Goal: Task Accomplishment & Management: Complete application form

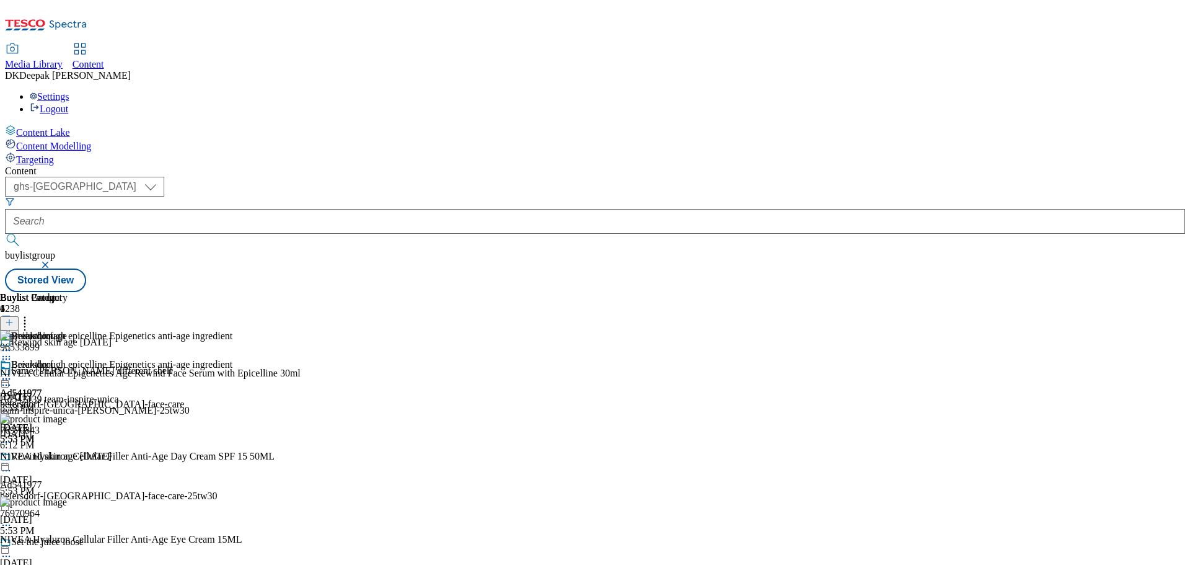
select select "ghs-roi"
click at [161, 177] on select "ghs-roi ghs-[GEOGRAPHIC_DATA]" at bounding box center [84, 187] width 159 height 20
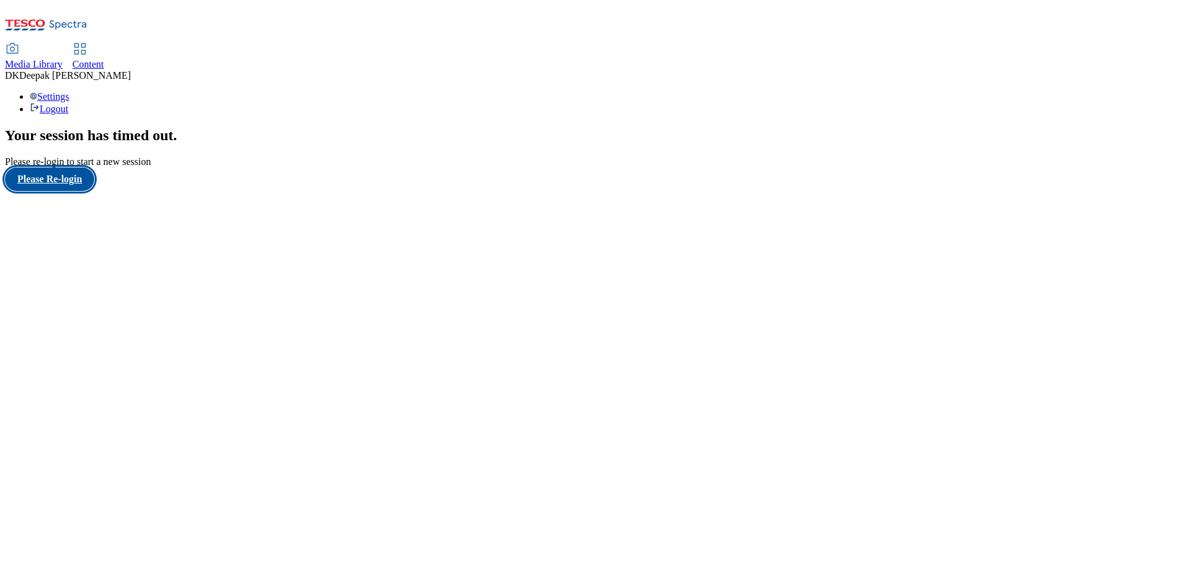
click at [88, 191] on button "Please Re-login" at bounding box center [49, 179] width 89 height 24
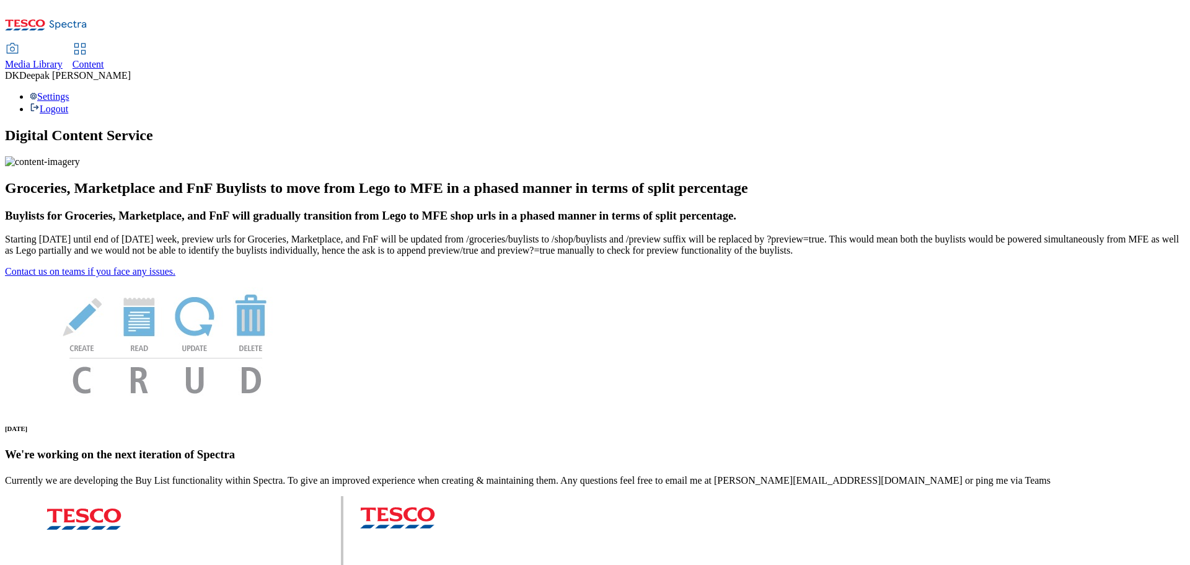
click at [104, 59] on div "Content" at bounding box center [89, 64] width 32 height 11
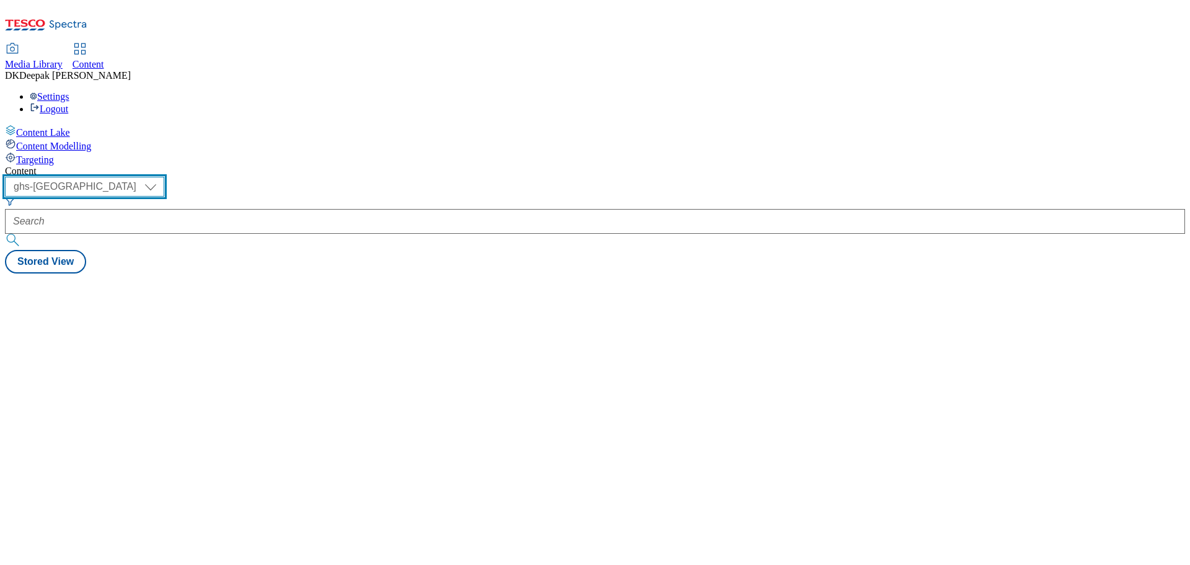
click at [164, 177] on select "ghs-roi ghs-[GEOGRAPHIC_DATA]" at bounding box center [84, 187] width 159 height 20
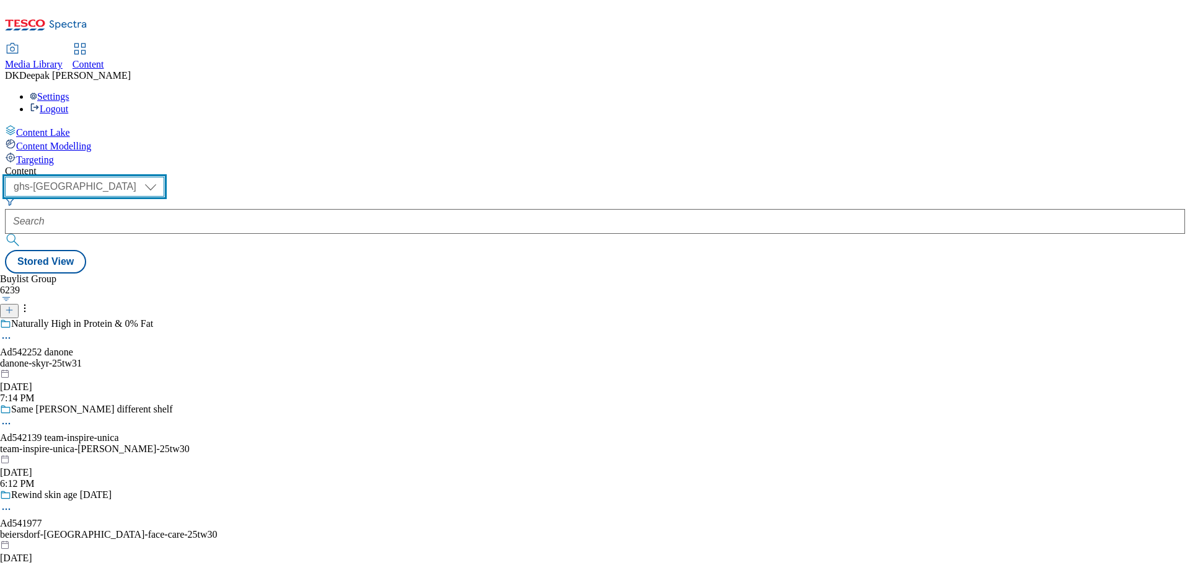
select select "ghs-roi"
click at [161, 177] on select "ghs-roi ghs-[GEOGRAPHIC_DATA]" at bounding box center [84, 187] width 159 height 20
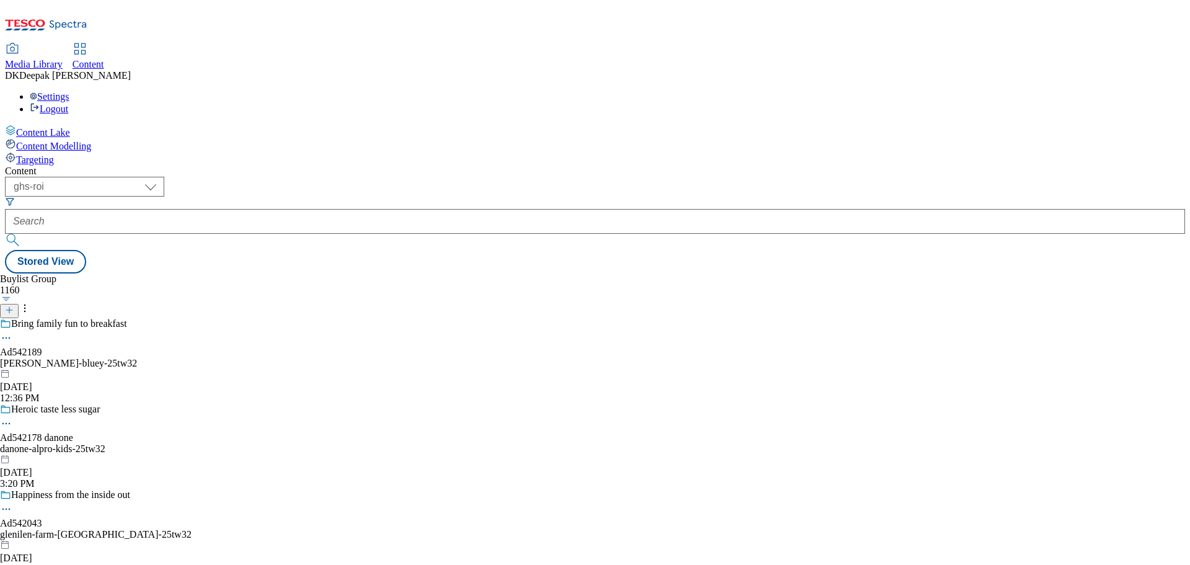
click at [14, 306] on icon at bounding box center [9, 310] width 9 height 9
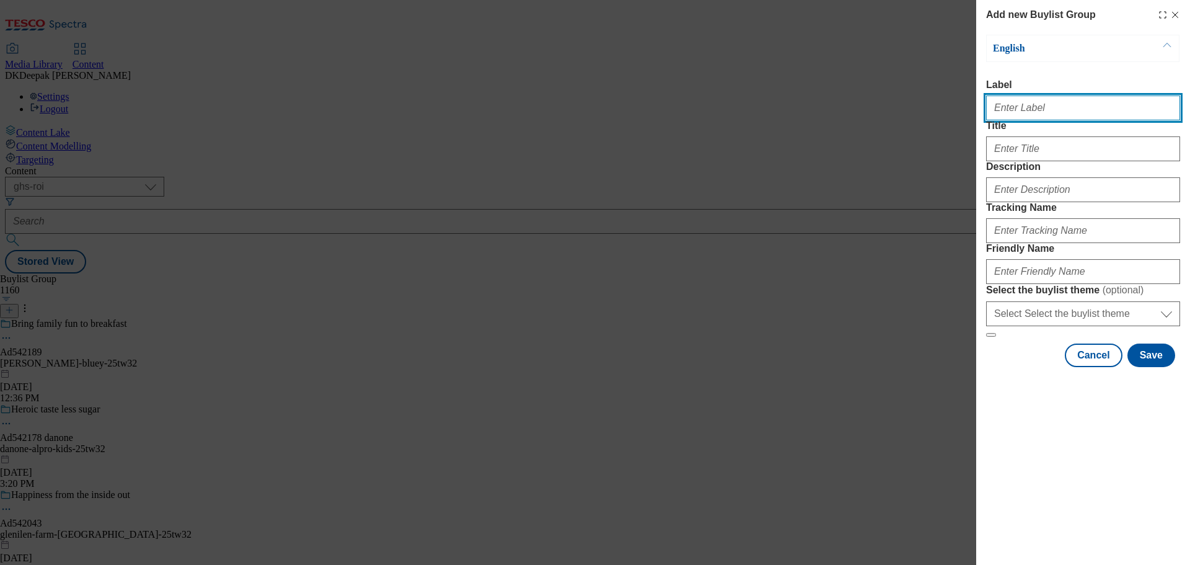
click at [1036, 120] on input "Label" at bounding box center [1083, 107] width 194 height 25
paste input "Flahavan's Progress Oatlets 1.5kg"
drag, startPoint x: 1125, startPoint y: 112, endPoint x: 881, endPoint y: 115, distance: 244.2
click at [881, 115] on div "Add new Buylist Group English Label Flahavan's Progress Oatlets 1.5kg Title Des…" at bounding box center [595, 282] width 1190 height 565
paste input "Ad542234"
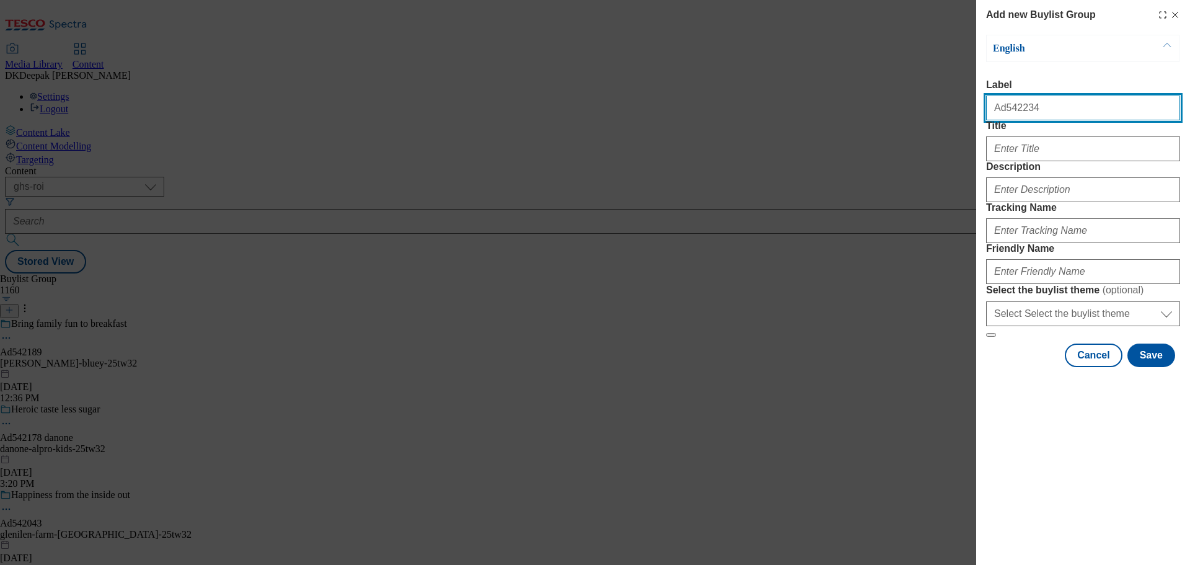
type input "Ad542234"
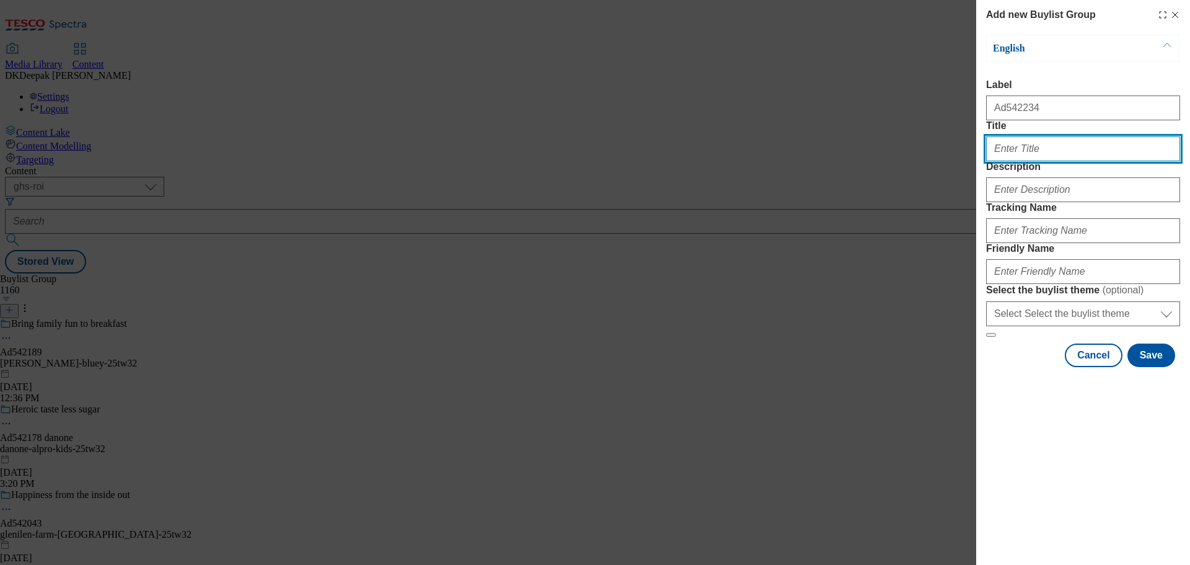
click at [1050, 161] on input "Title" at bounding box center [1083, 148] width 194 height 25
paste input "Lovely doubly baked"
type input "Lovely doubly baked"
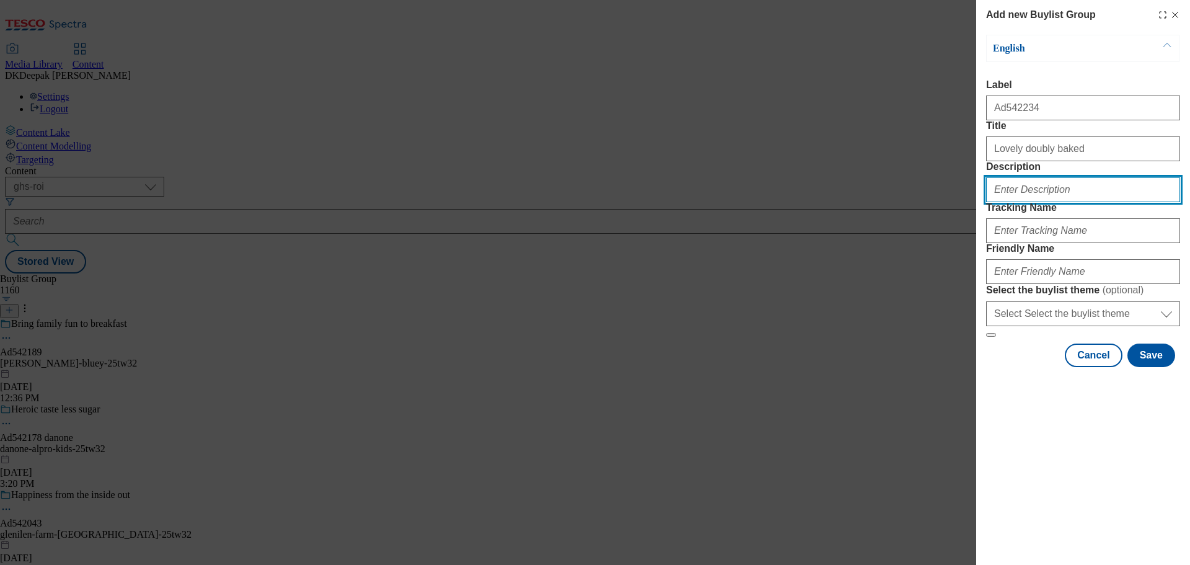
click at [1022, 202] on input "Description" at bounding box center [1083, 189] width 194 height 25
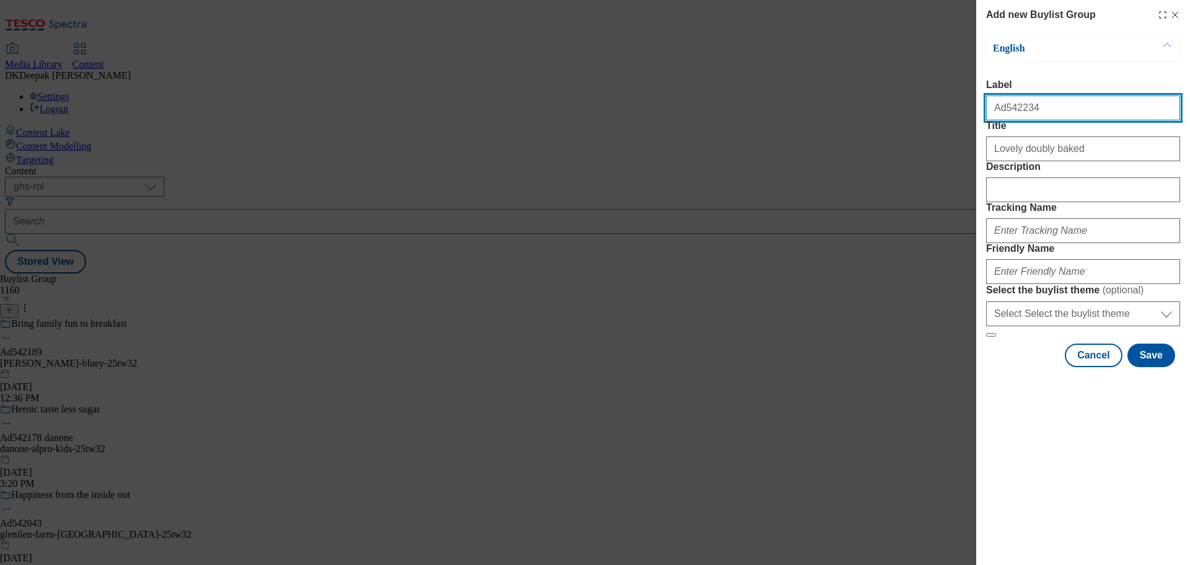
click at [1019, 99] on input "Ad542234" at bounding box center [1083, 107] width 194 height 25
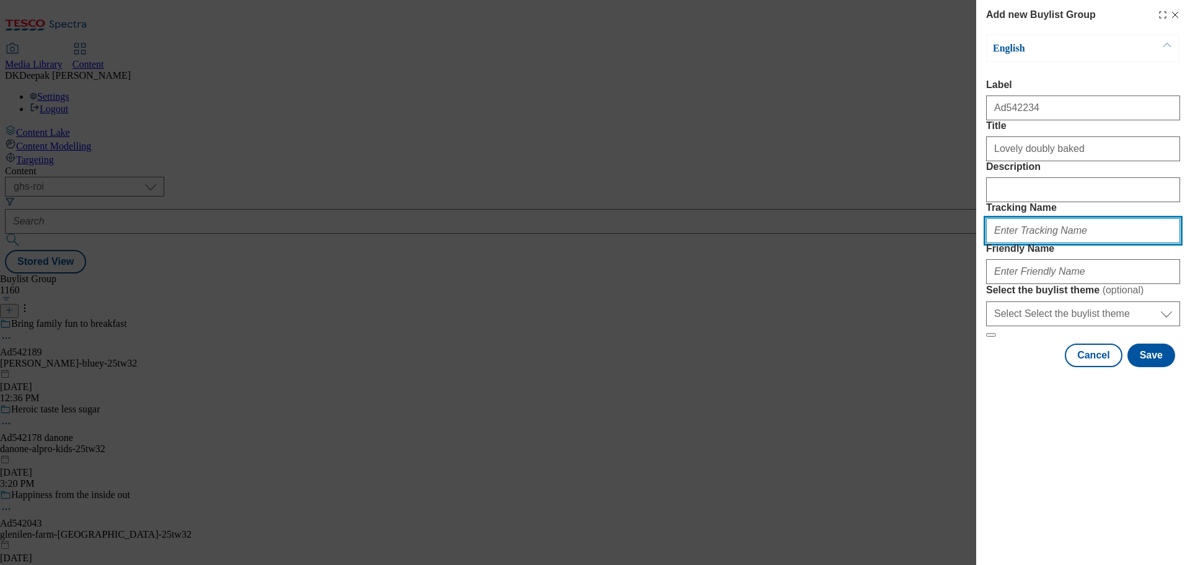
click at [1037, 243] on input "Tracking Name" at bounding box center [1083, 230] width 194 height 25
paste input "Ad542234"
type input "DH_AD542234"
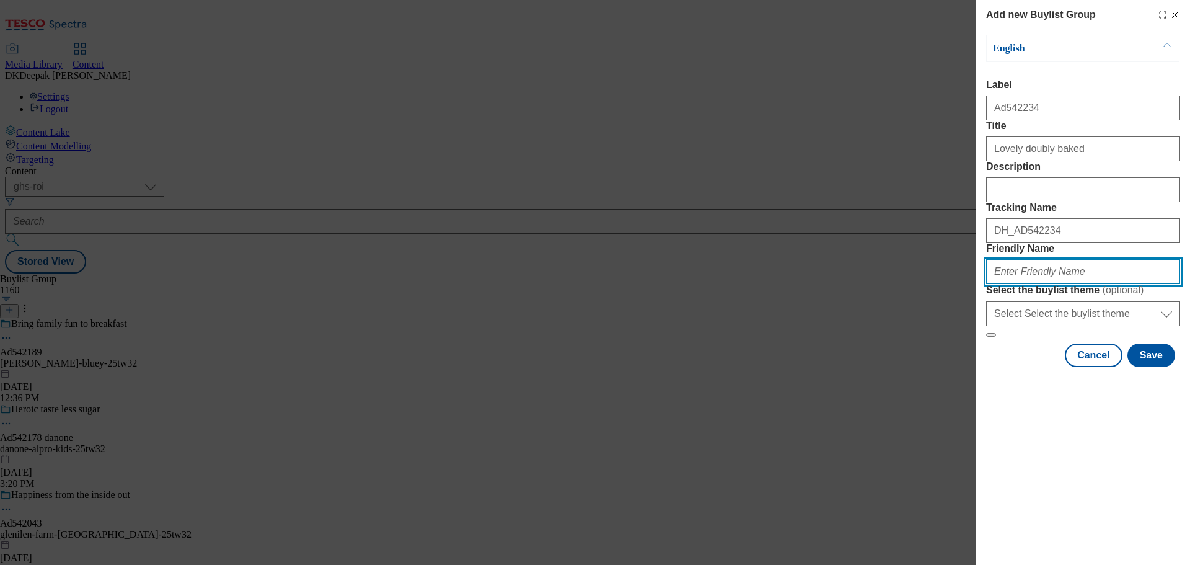
click at [1046, 284] on input "Friendly Name" at bounding box center [1083, 271] width 194 height 25
paste input "flahavan-oatlets-24tw32"
drag, startPoint x: 822, startPoint y: 258, endPoint x: 897, endPoint y: 279, distance: 77.9
click at [822, 258] on div "Add new Buylist Group English Label Ad542234 Title Lovely doubly baked Descript…" at bounding box center [595, 282] width 1190 height 565
click at [1106, 284] on input "flahavan-oatlets-25tw" at bounding box center [1083, 271] width 194 height 25
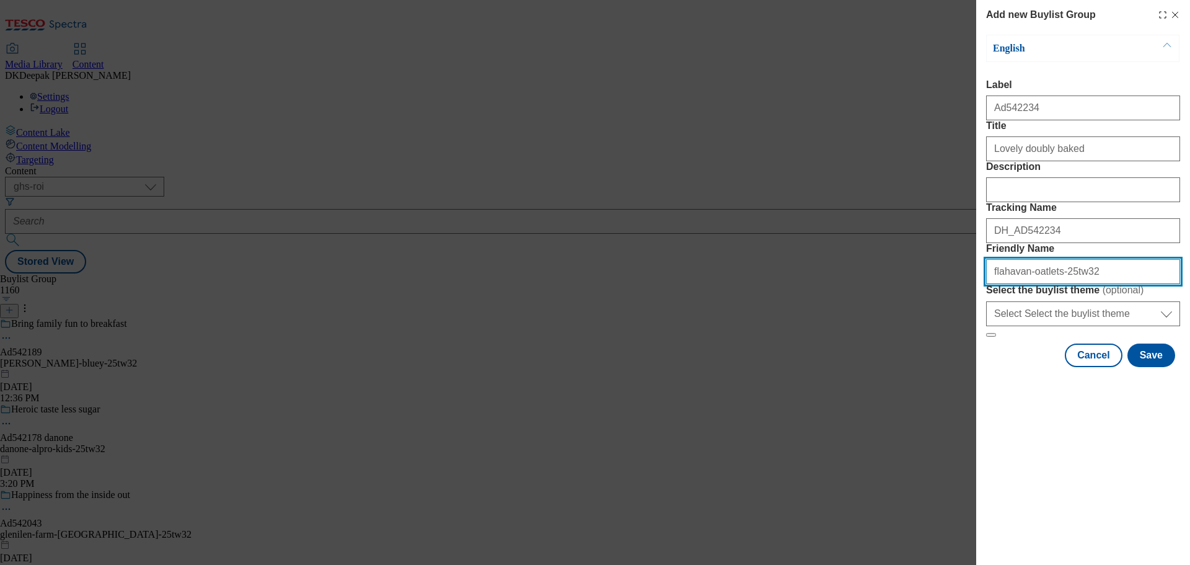
drag, startPoint x: 1049, startPoint y: 358, endPoint x: 936, endPoint y: 365, distance: 112.4
click at [936, 365] on div "Add new Buylist Group English Label Ad542234 Title Lovely doubly baked Descript…" at bounding box center [595, 282] width 1190 height 565
type input "flahavan-oatlets-25tw32"
click at [807, 180] on div "Add new Buylist Group English Label Ad542234 Title Lovely doubly baked Descript…" at bounding box center [595, 282] width 1190 height 565
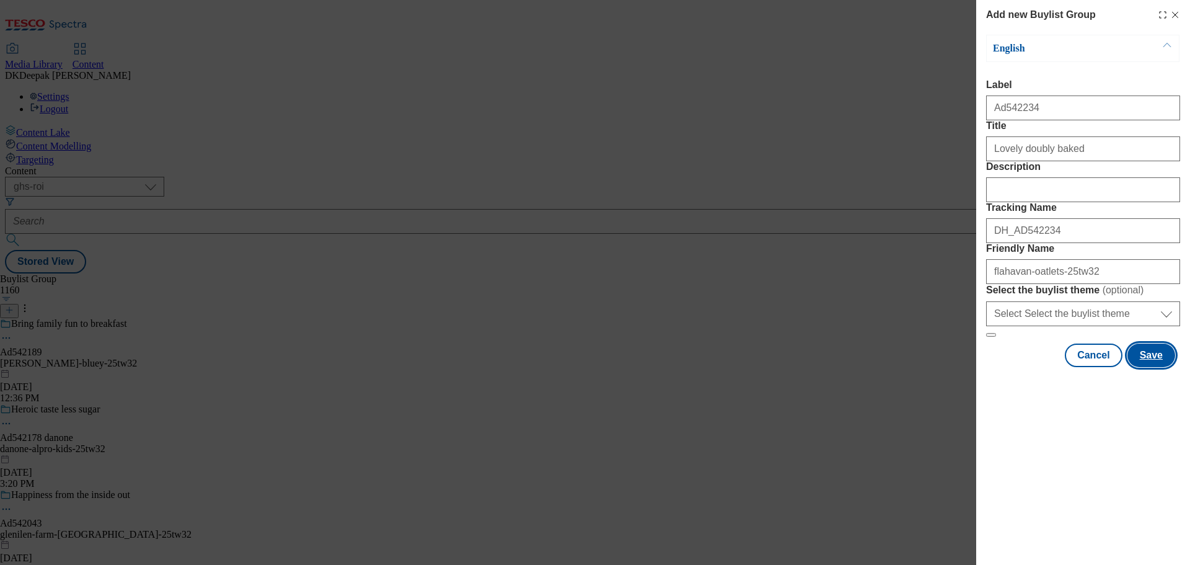
click at [1151, 367] on button "Save" at bounding box center [1151, 355] width 48 height 24
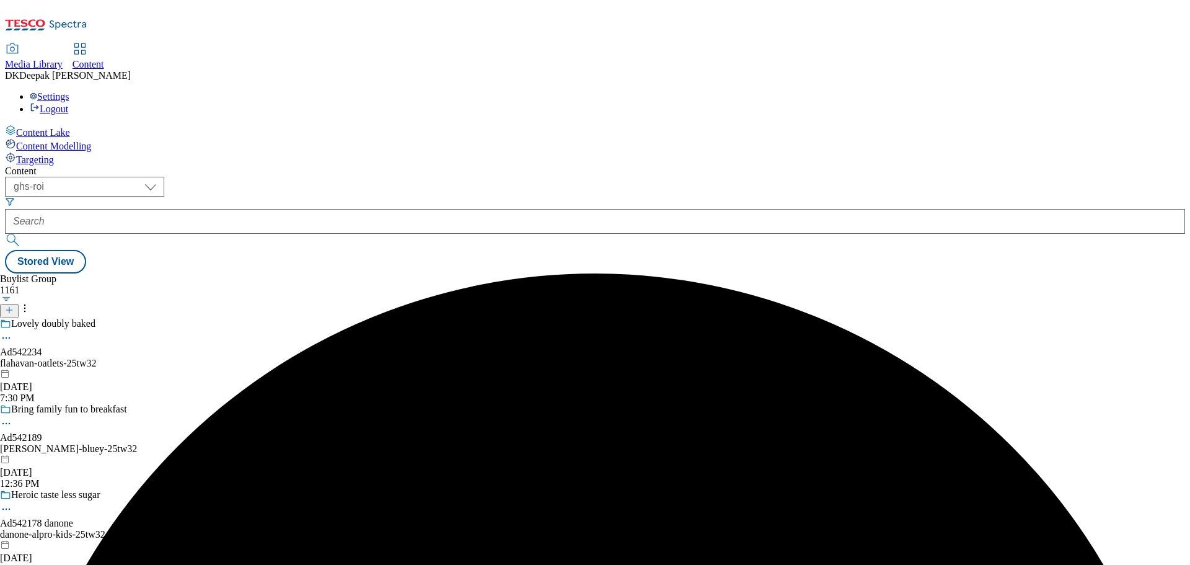
click at [191, 318] on div "Lovely doubly baked Ad542234 flahavan-oatlets-25tw32 Sep 12, 2025 7:30 PM" at bounding box center [95, 361] width 191 height 86
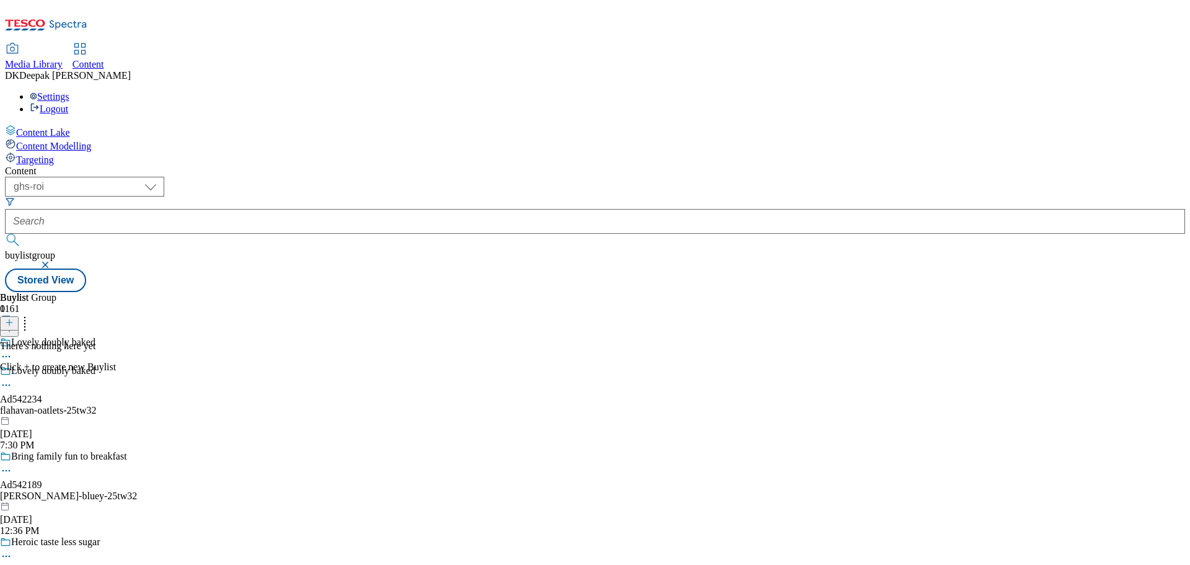
click at [116, 314] on div at bounding box center [58, 322] width 116 height 16
click at [19, 316] on button at bounding box center [9, 323] width 19 height 14
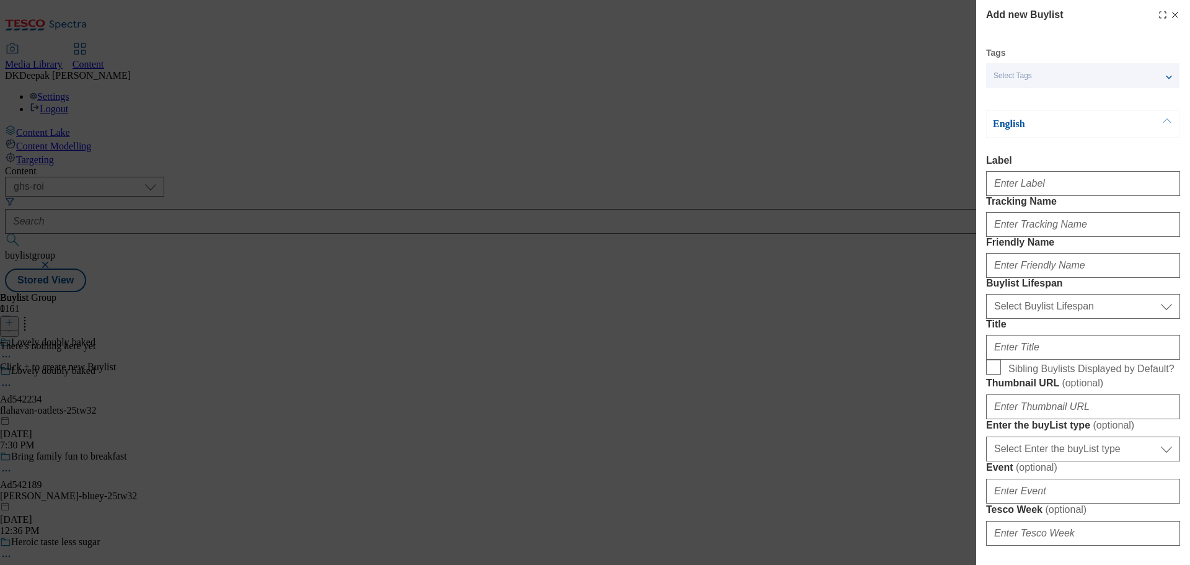
drag, startPoint x: 853, startPoint y: 204, endPoint x: 950, endPoint y: 196, distance: 97.6
click at [853, 204] on div "Add new Buylist Tags Select Tags fnf marketplace whoosh ghs English Label Track…" at bounding box center [595, 282] width 1190 height 565
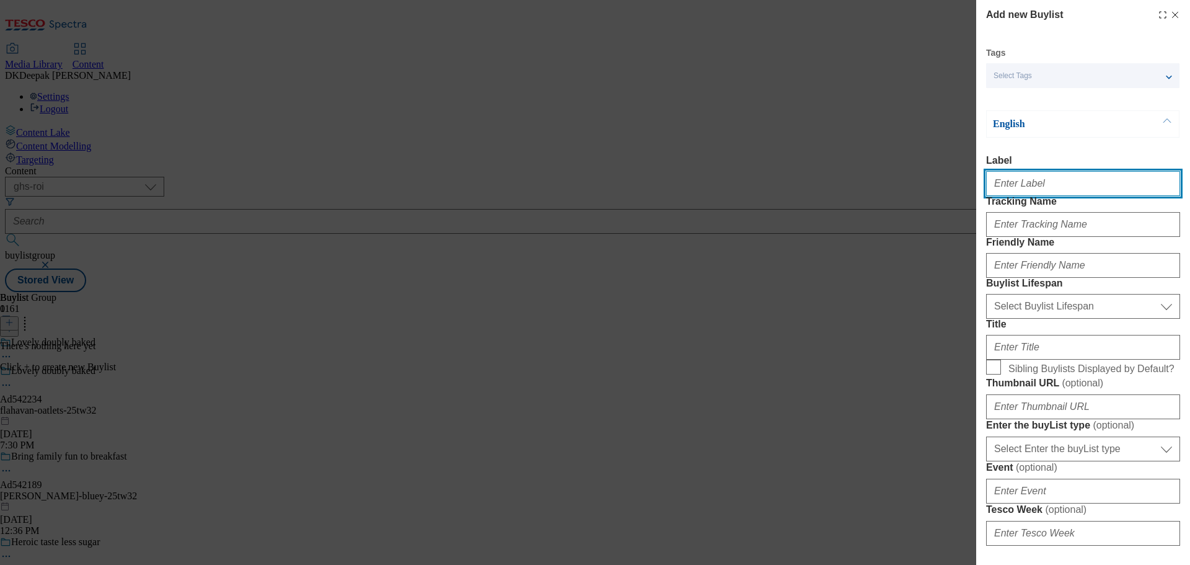
click at [1024, 185] on input "Label" at bounding box center [1083, 183] width 194 height 25
paste input "Ad542234"
type input "Ad542234"
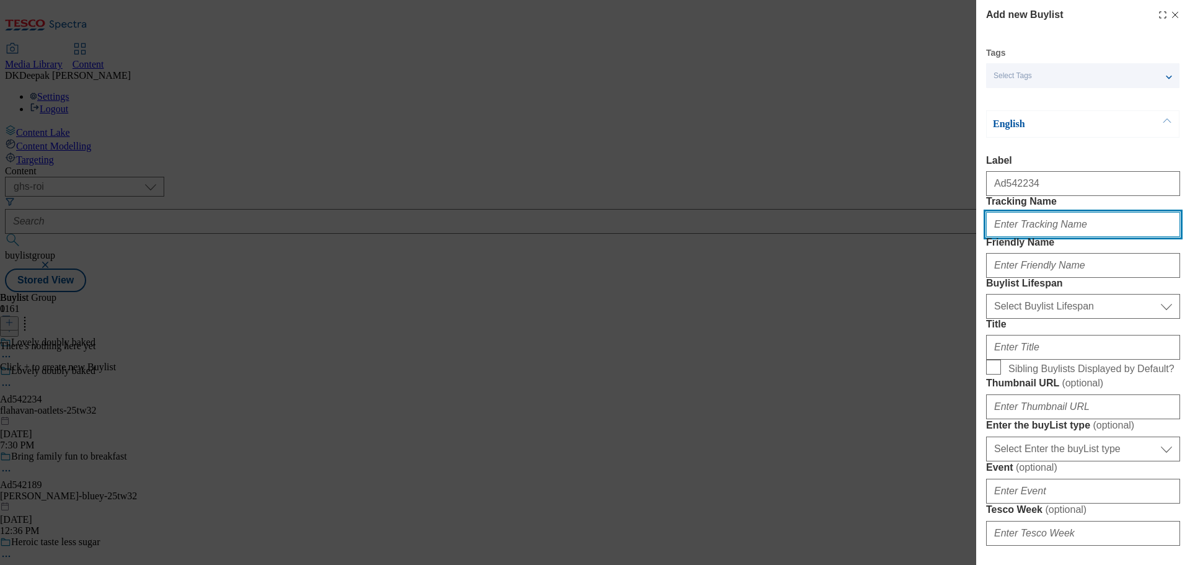
click at [1036, 237] on input "Tracking Name" at bounding box center [1083, 224] width 194 height 25
paste input "Ad542234"
type input "DH_AD542234"
click at [827, 250] on div "Add new Buylist Tags Select Tags fnf marketplace whoosh ghs English Label Ad542…" at bounding box center [595, 282] width 1190 height 565
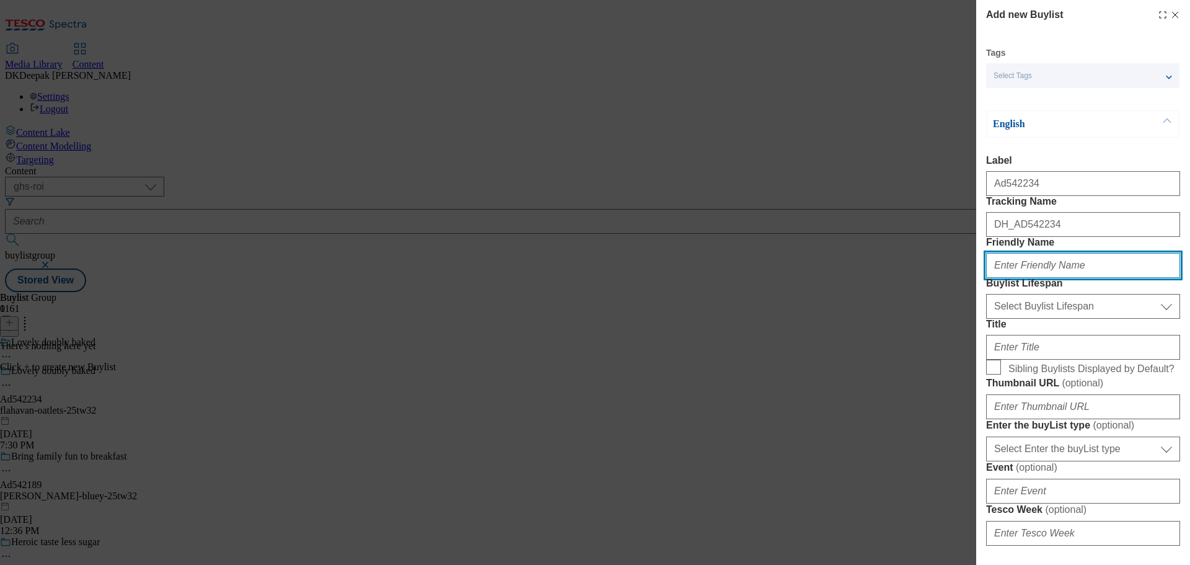
click at [1016, 278] on input "Friendly Name" at bounding box center [1083, 265] width 194 height 25
paste input "flahavan"
type input "flahavan"
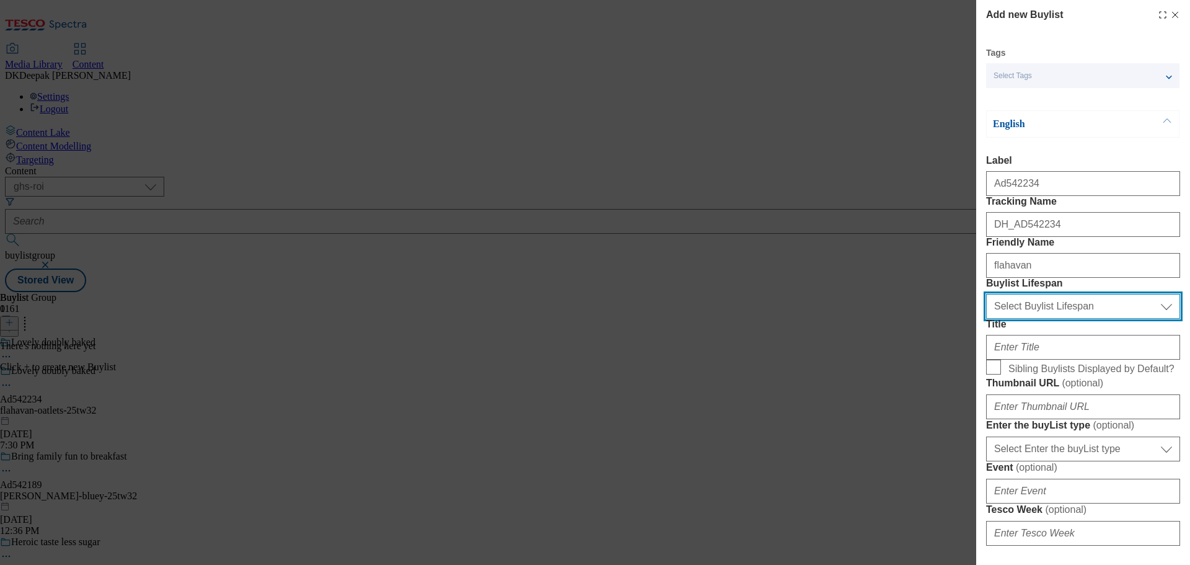
click at [1052, 319] on select "Select Buylist Lifespan evergreen seasonal tactical" at bounding box center [1083, 306] width 194 height 25
select select "tactical"
click at [986, 319] on select "Select Buylist Lifespan evergreen seasonal tactical" at bounding box center [1083, 306] width 194 height 25
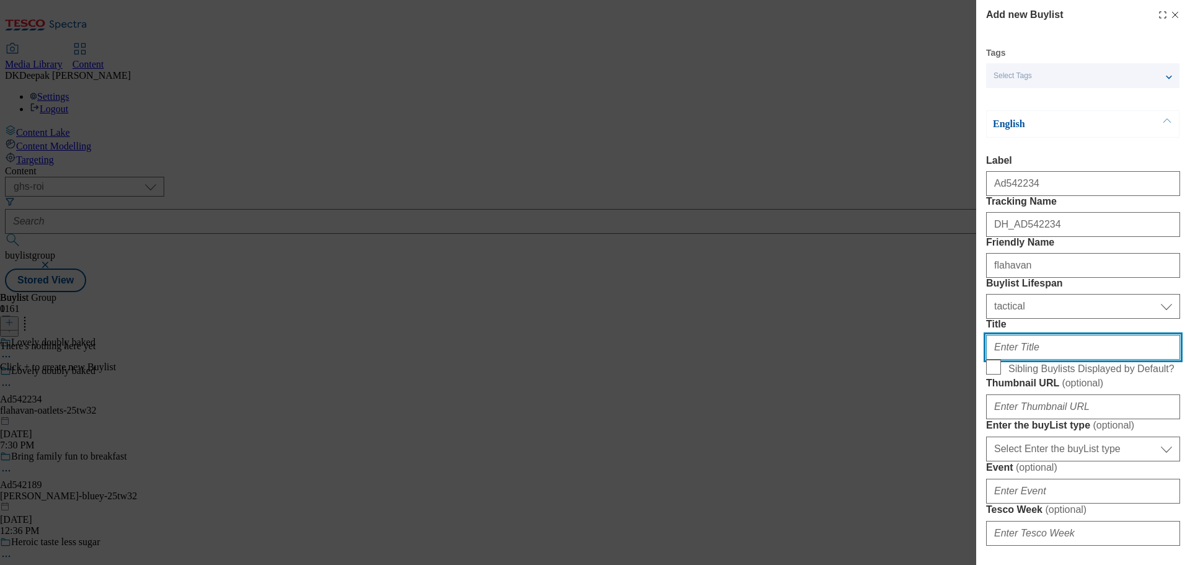
click at [1026, 359] on input "Title" at bounding box center [1083, 347] width 194 height 25
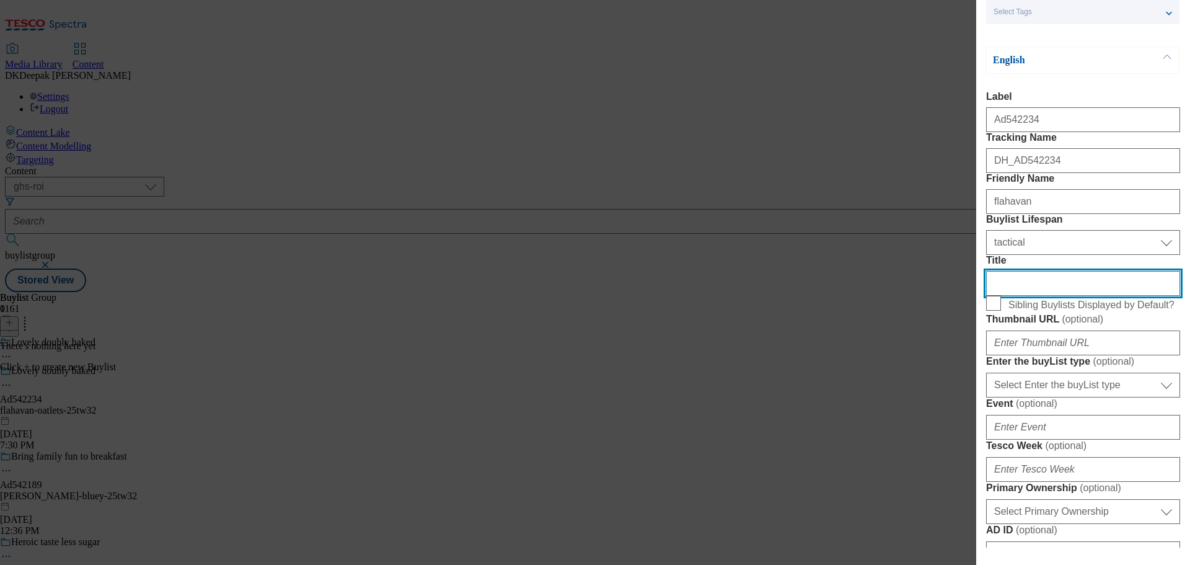
scroll to position [124, 0]
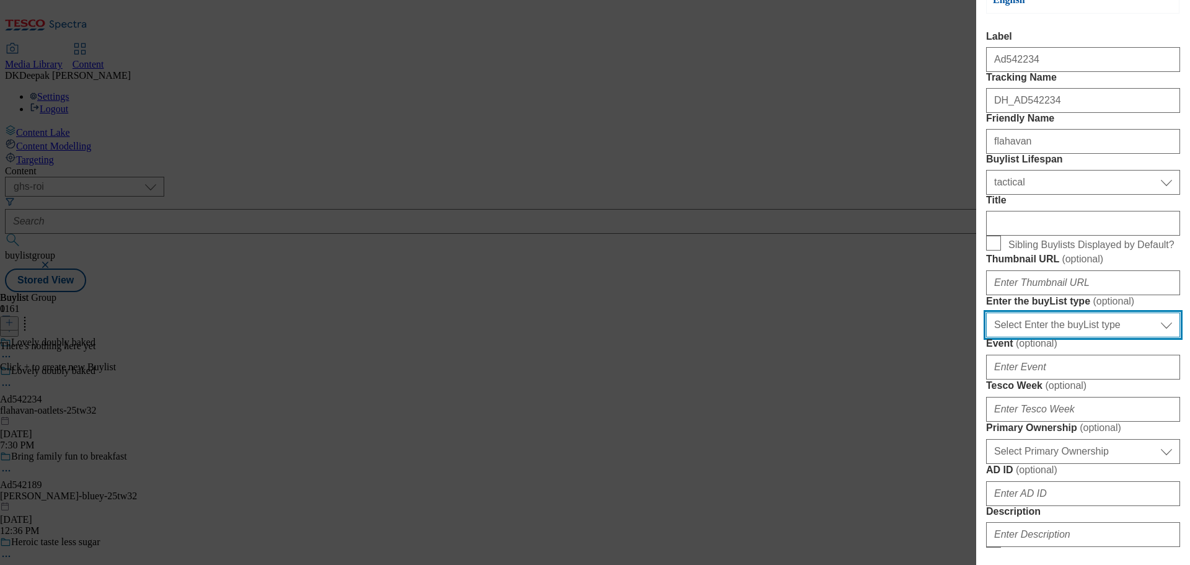
click at [1052, 337] on select "Select Enter the buyList type event supplier funded long term >4 weeks supplier…" at bounding box center [1083, 324] width 194 height 25
select select "supplier funded short term 1-3 weeks"
click at [986, 337] on select "Select Enter the buyList type event supplier funded long term >4 weeks supplier…" at bounding box center [1083, 324] width 194 height 25
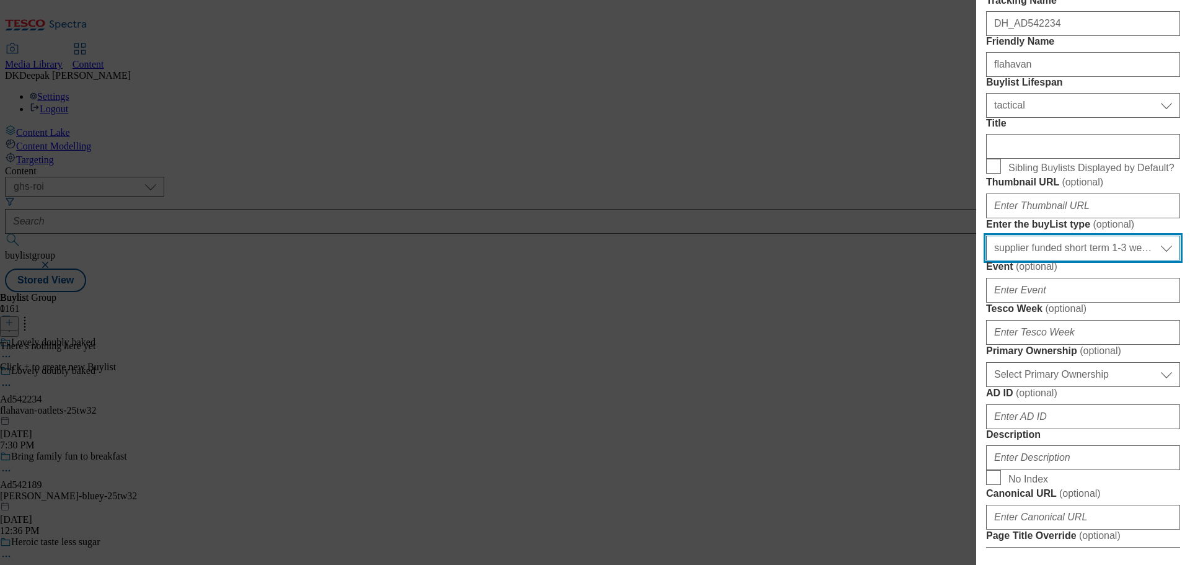
scroll to position [310, 0]
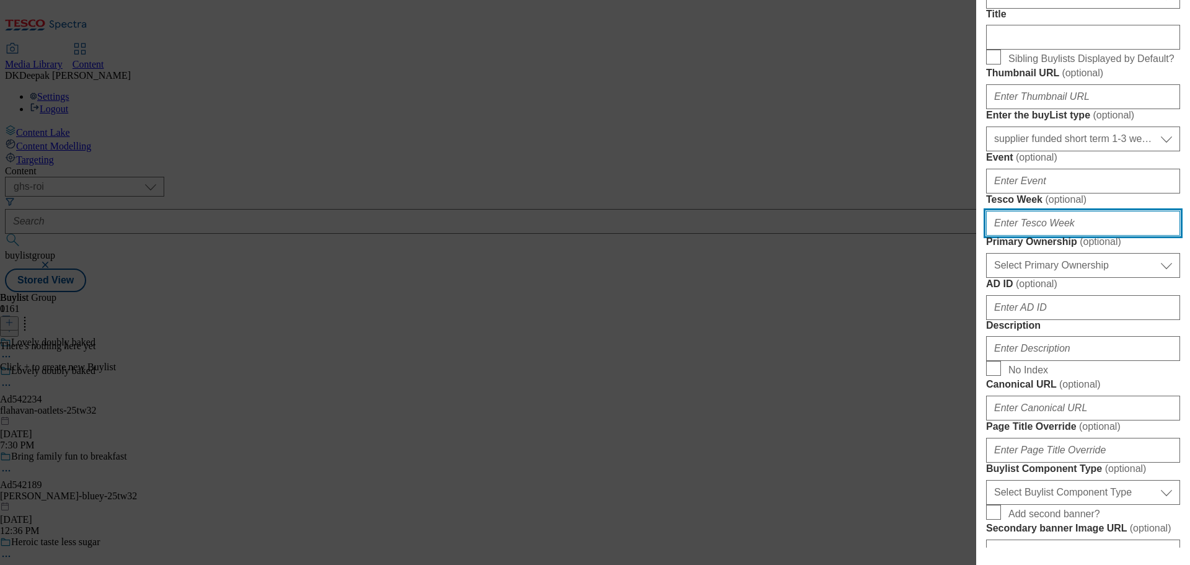
click at [1042, 235] on input "Tesco Week ( optional )" at bounding box center [1083, 223] width 194 height 25
type input "32"
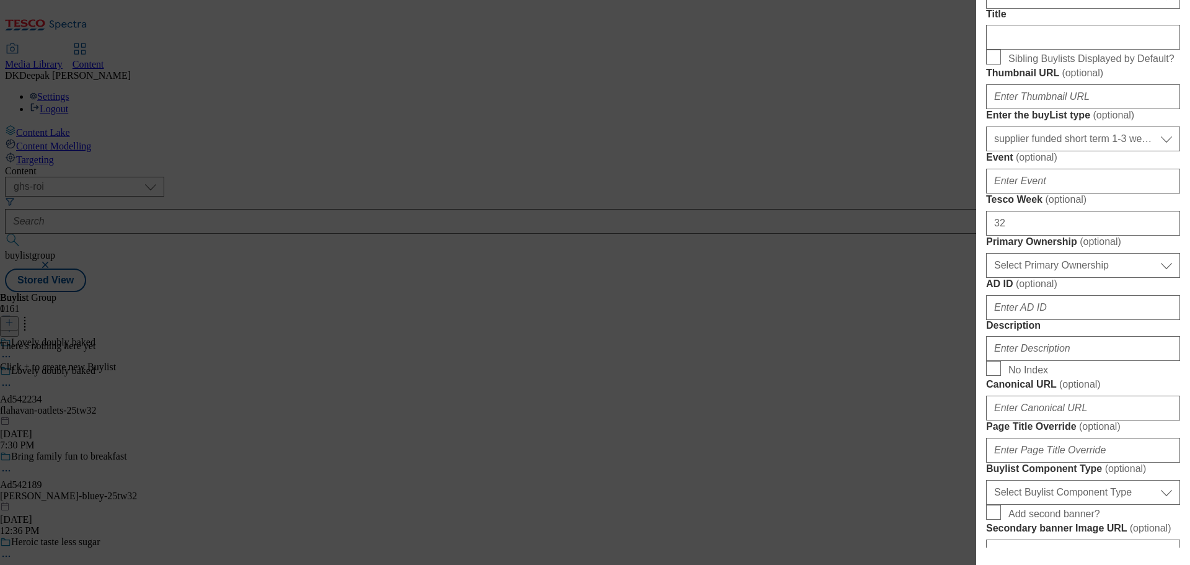
click at [843, 284] on div "Add new Buylist Tags Select Tags fnf marketplace whoosh ghs English Label Ad542…" at bounding box center [595, 282] width 1190 height 565
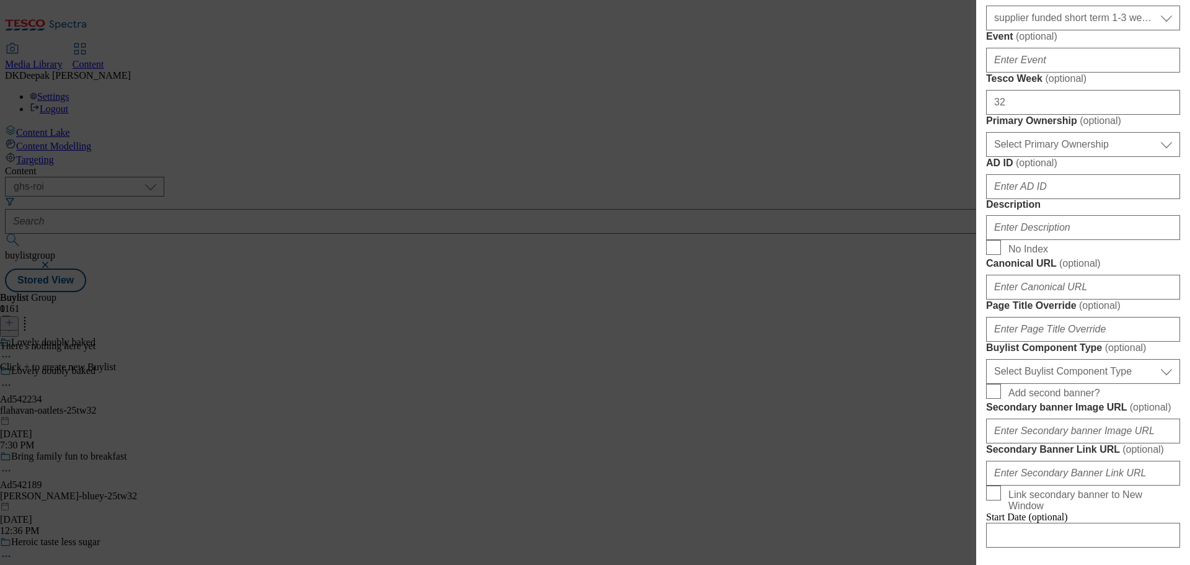
scroll to position [434, 0]
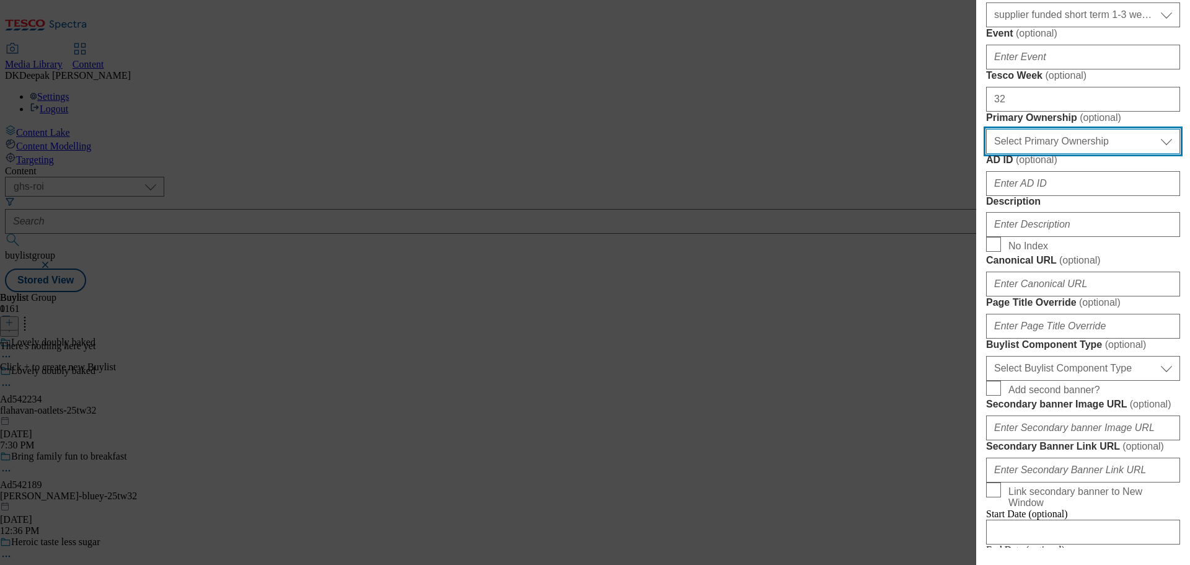
click at [1037, 154] on select "Select Primary Ownership tesco dunnhumby" at bounding box center [1083, 141] width 194 height 25
select select "dunnhumby"
click at [986, 154] on select "Select Primary Ownership tesco dunnhumby" at bounding box center [1083, 141] width 194 height 25
drag, startPoint x: 836, startPoint y: 257, endPoint x: 902, endPoint y: 283, distance: 70.9
click at [836, 257] on div "Add new Buylist Tags Select Tags fnf marketplace whoosh ghs English Label Ad542…" at bounding box center [595, 282] width 1190 height 565
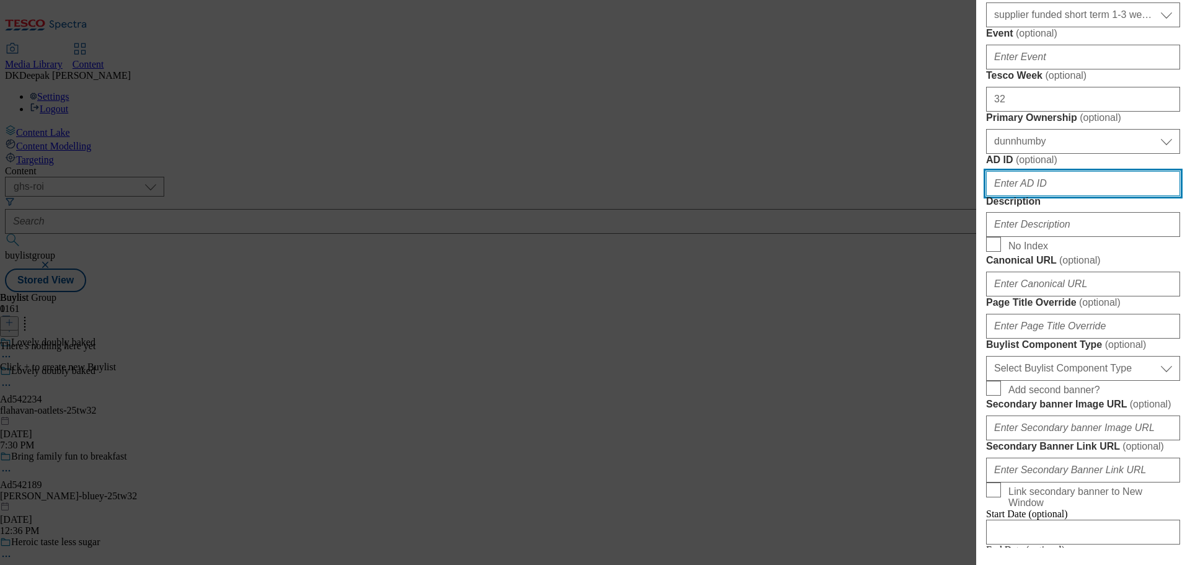
click at [1041, 196] on input "AD ID ( optional )" at bounding box center [1083, 183] width 194 height 25
paste input "Ad542234"
drag, startPoint x: 996, startPoint y: 408, endPoint x: 953, endPoint y: 408, distance: 43.4
click at [953, 408] on div "Add new Buylist Tags Select Tags fnf marketplace whoosh ghs English Label Ad542…" at bounding box center [595, 282] width 1190 height 565
type input "542234"
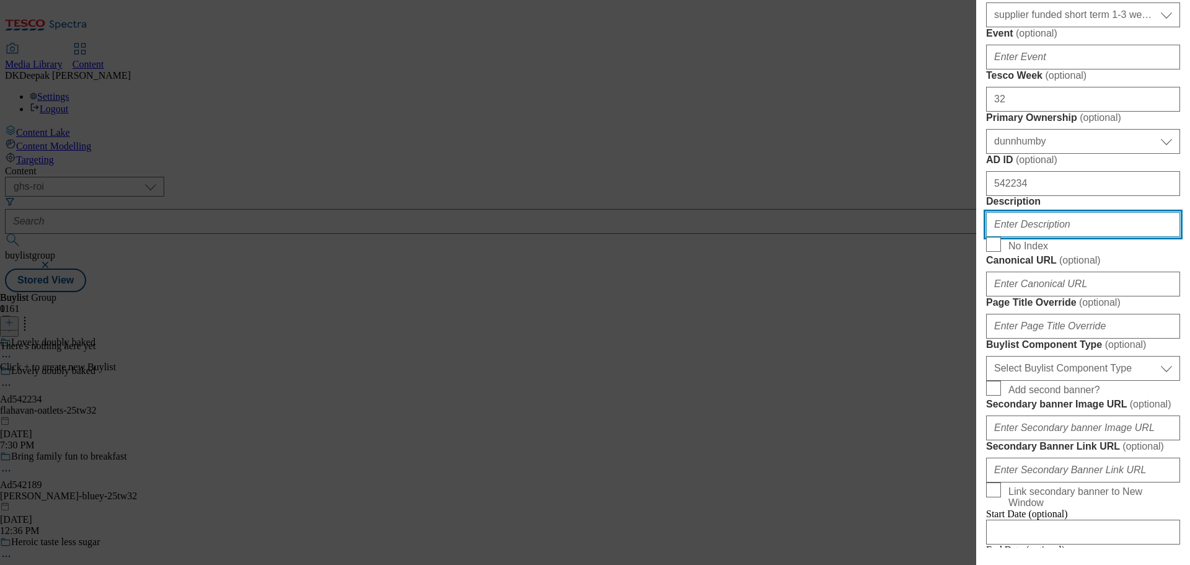
click at [1034, 237] on input "Description" at bounding box center [1083, 224] width 194 height 25
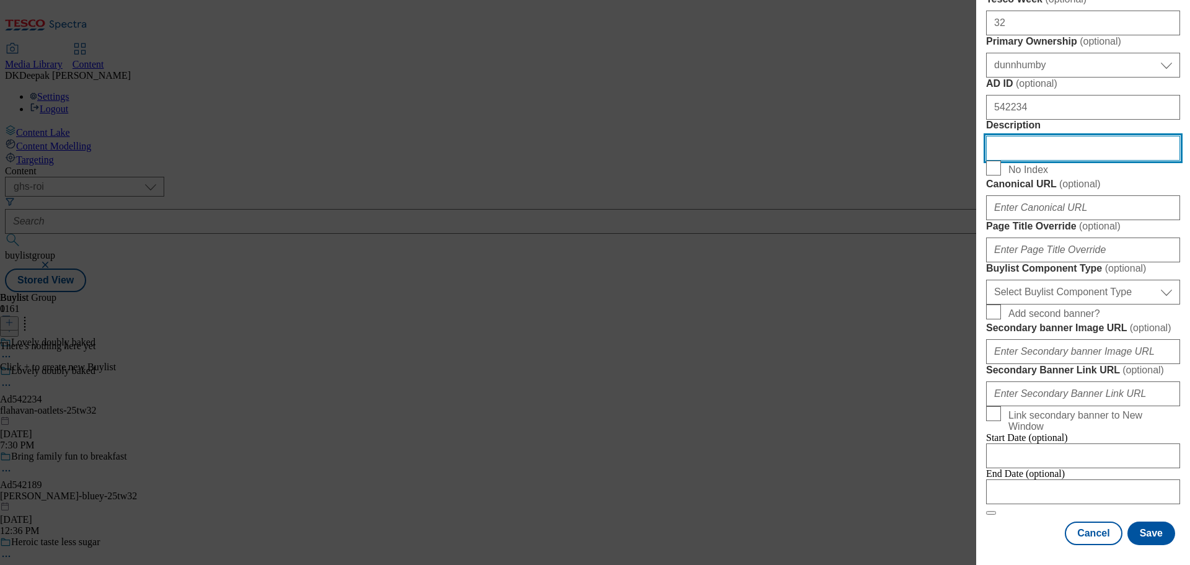
scroll to position [806, 0]
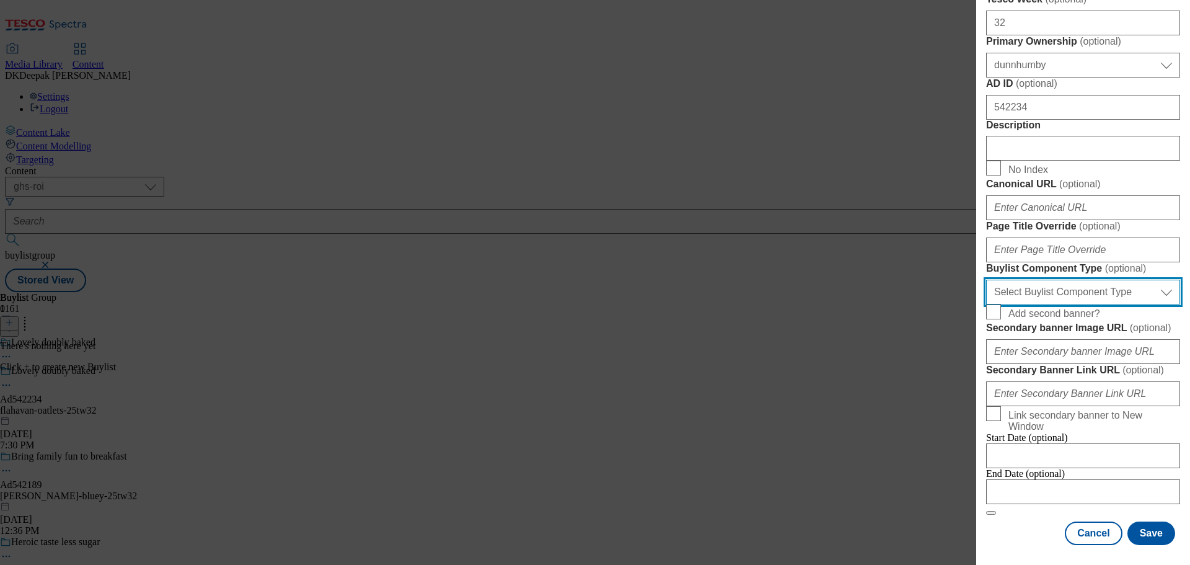
click at [1040, 304] on select "Select Buylist Component Type Banner Competition Header Meal" at bounding box center [1083, 291] width 194 height 25
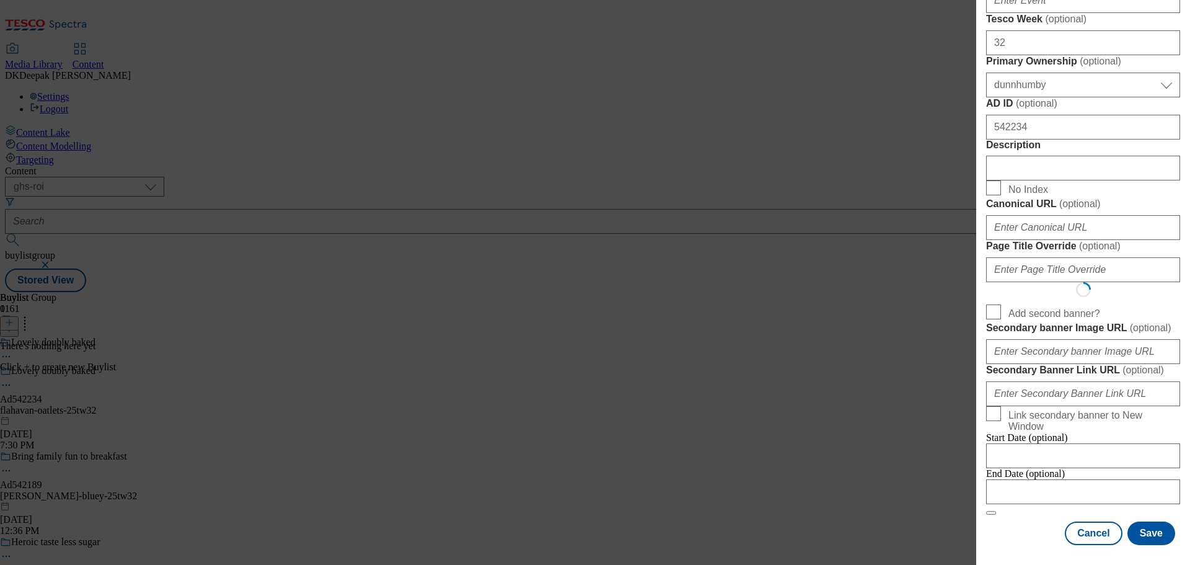
scroll to position [0, 0]
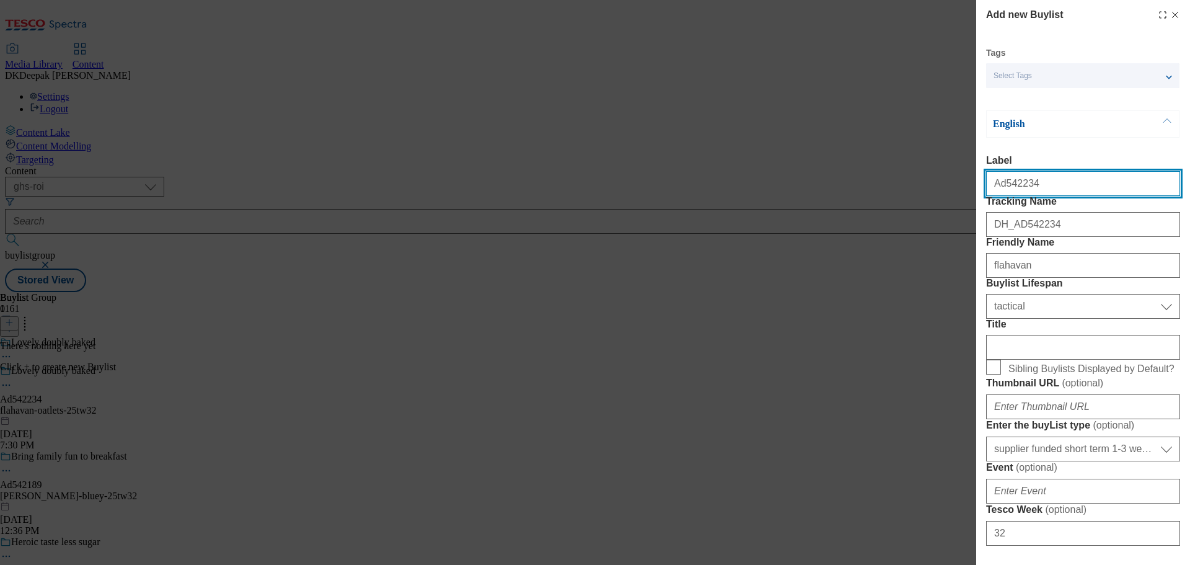
select select "Banner"
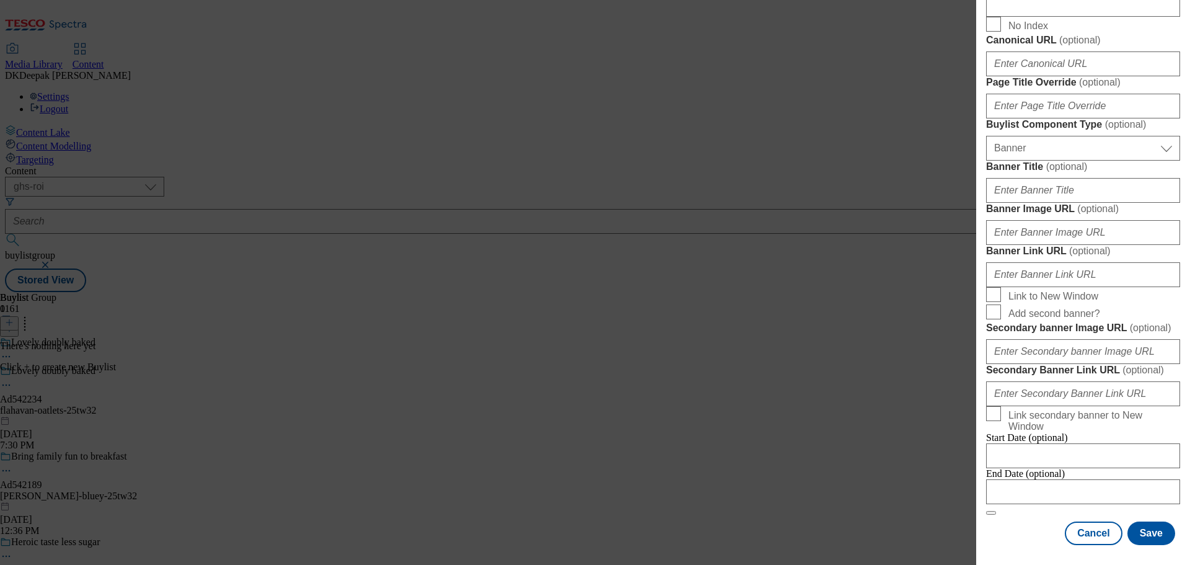
scroll to position [1183, 0]
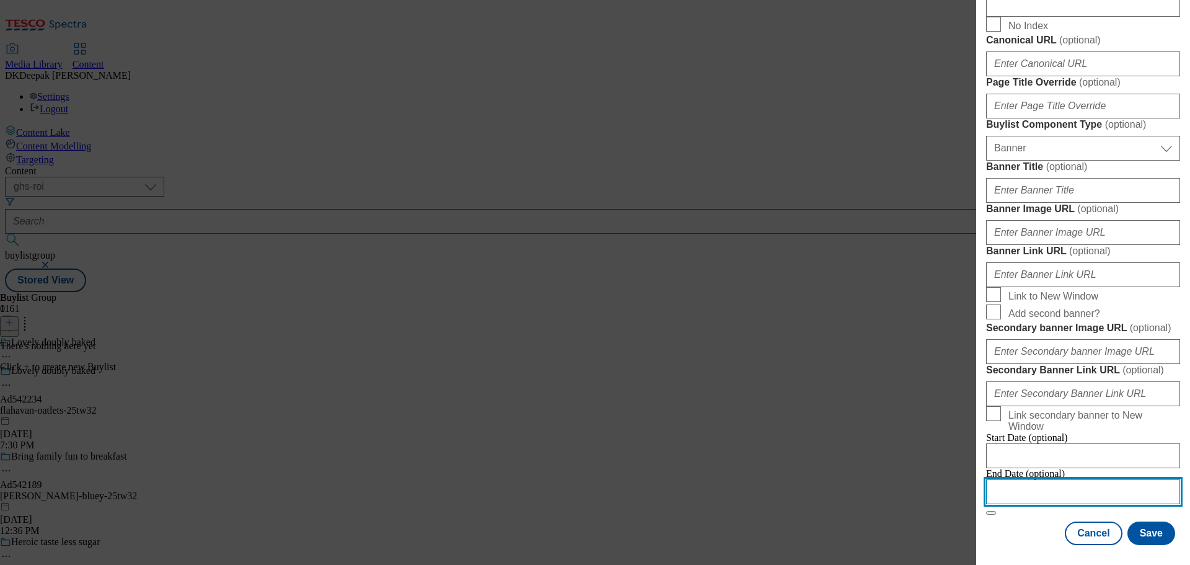
click at [1050, 486] on input "Modal" at bounding box center [1083, 491] width 194 height 25
select select "2025"
select select "September"
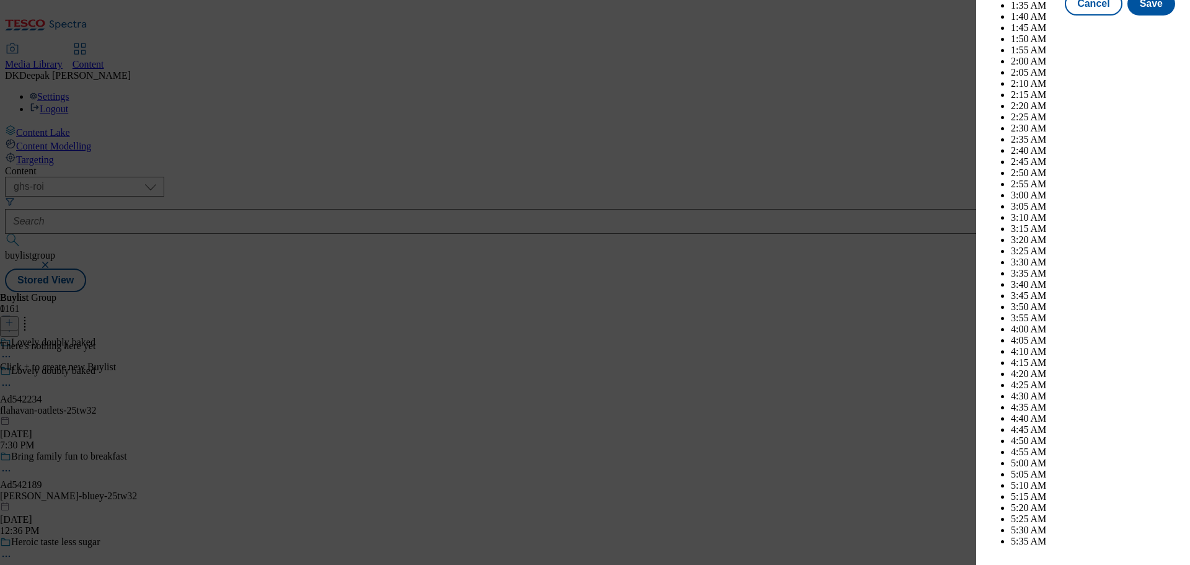
scroll to position [5359, 0]
select select "2026"
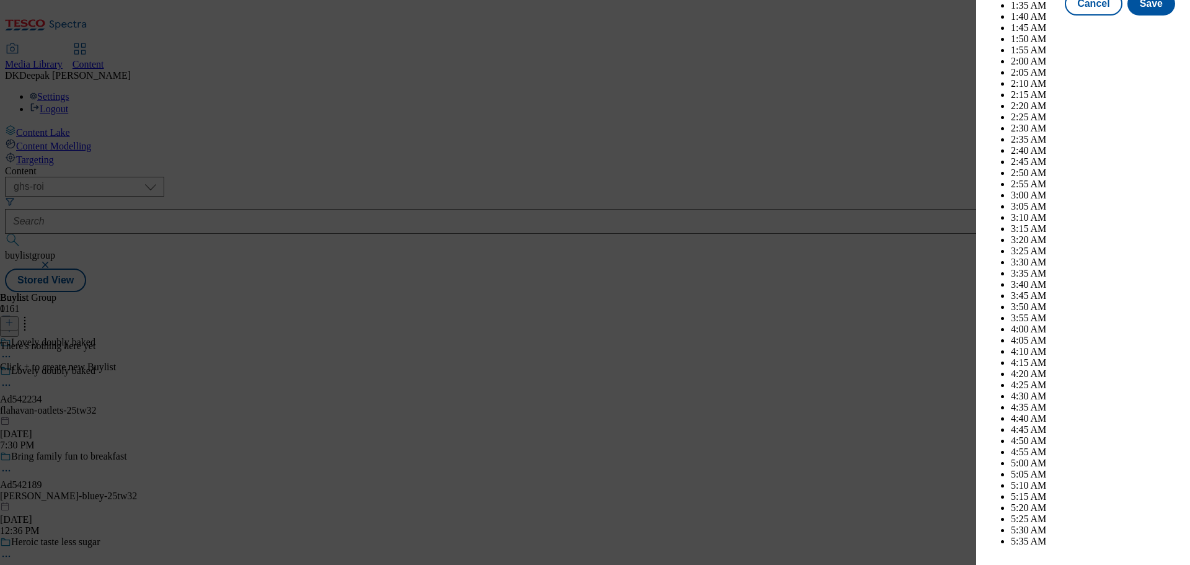
select select "January"
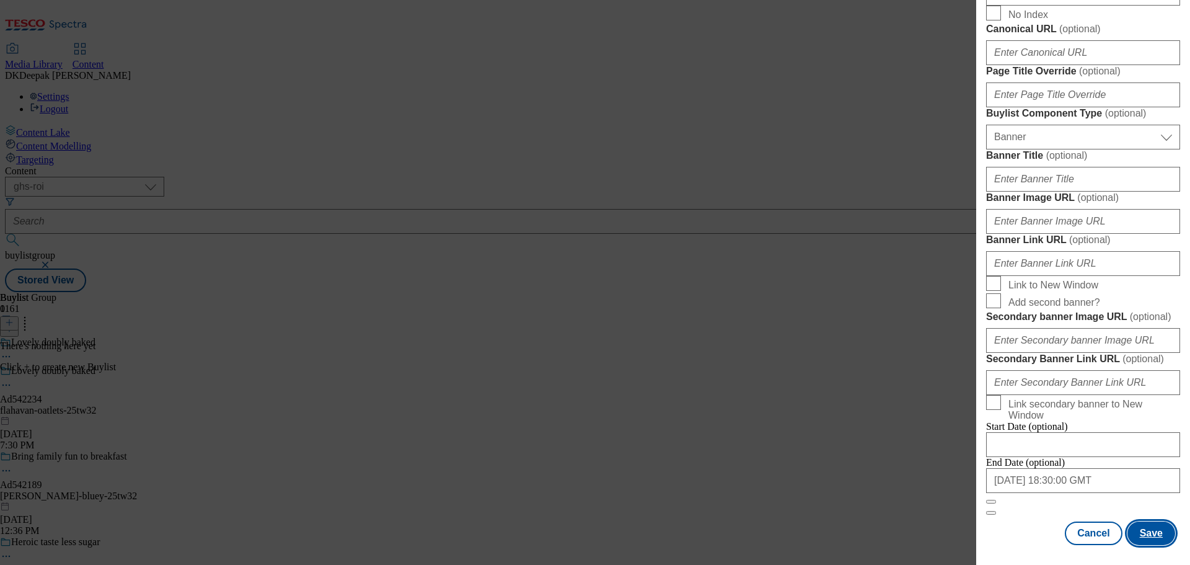
click at [1147, 535] on button "Save" at bounding box center [1151, 533] width 48 height 24
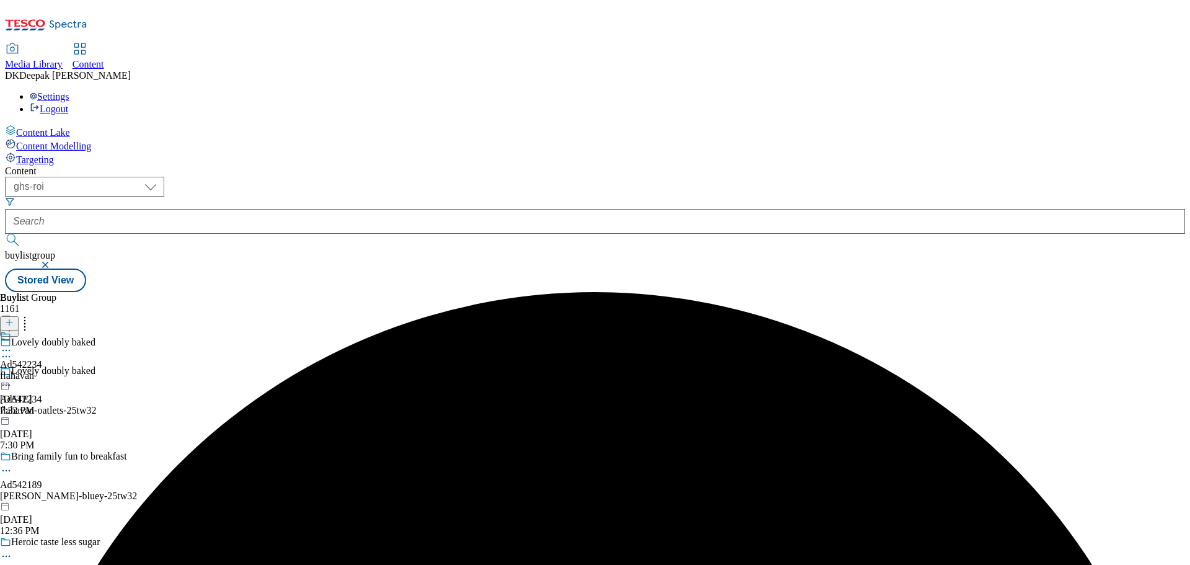
click at [42, 370] on div "flahavan" at bounding box center [21, 375] width 42 height 11
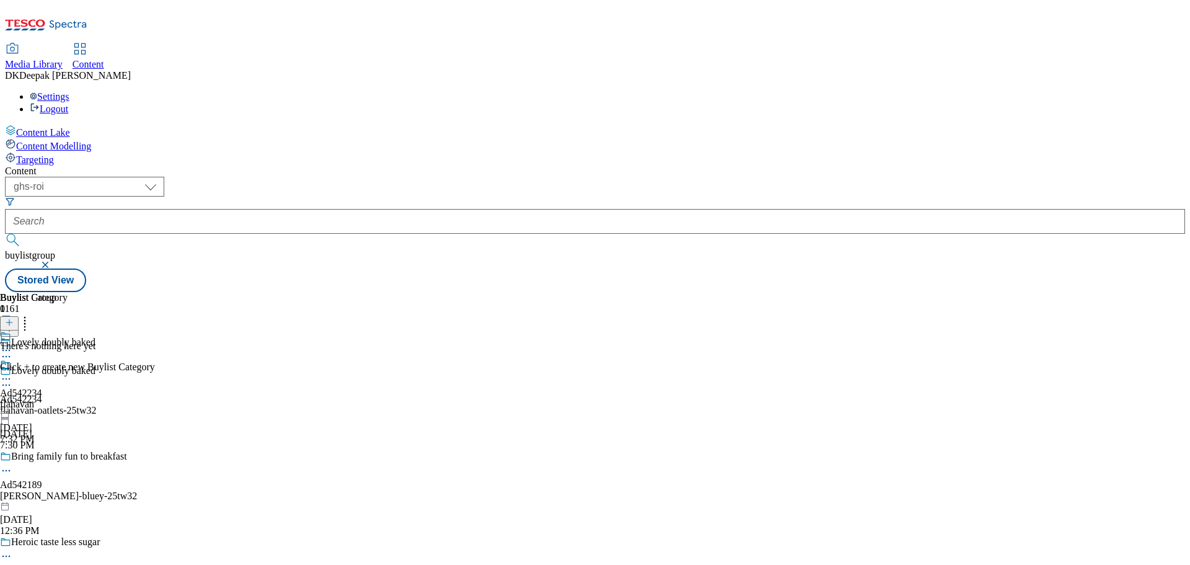
click at [19, 316] on button at bounding box center [9, 323] width 19 height 14
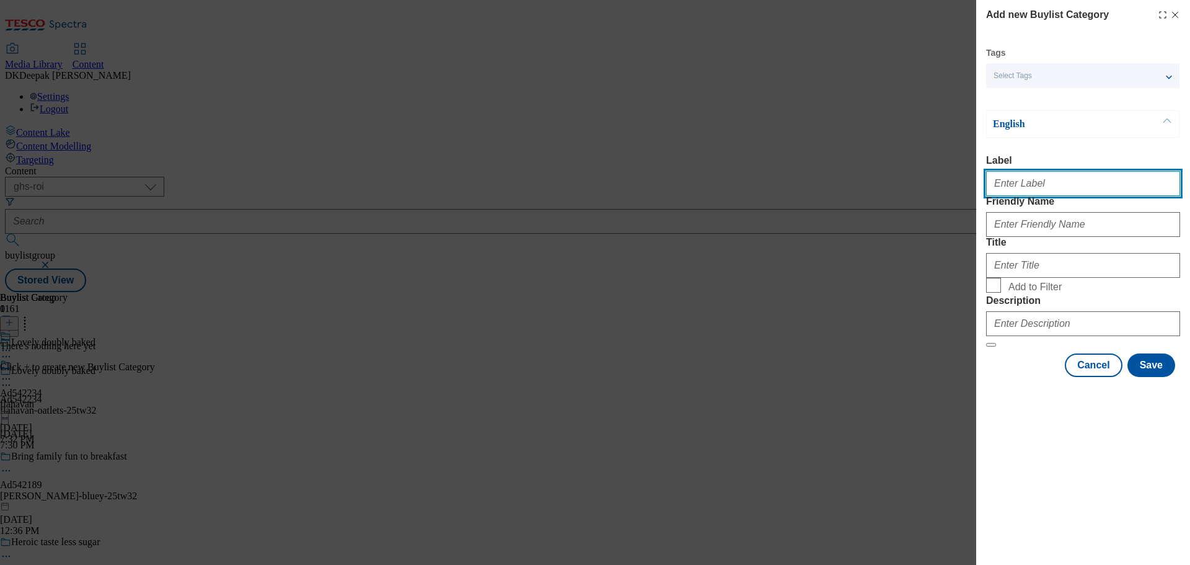
click at [1020, 195] on input "Label" at bounding box center [1083, 183] width 194 height 25
paste input "Ad542234"
type input "Ad542234"
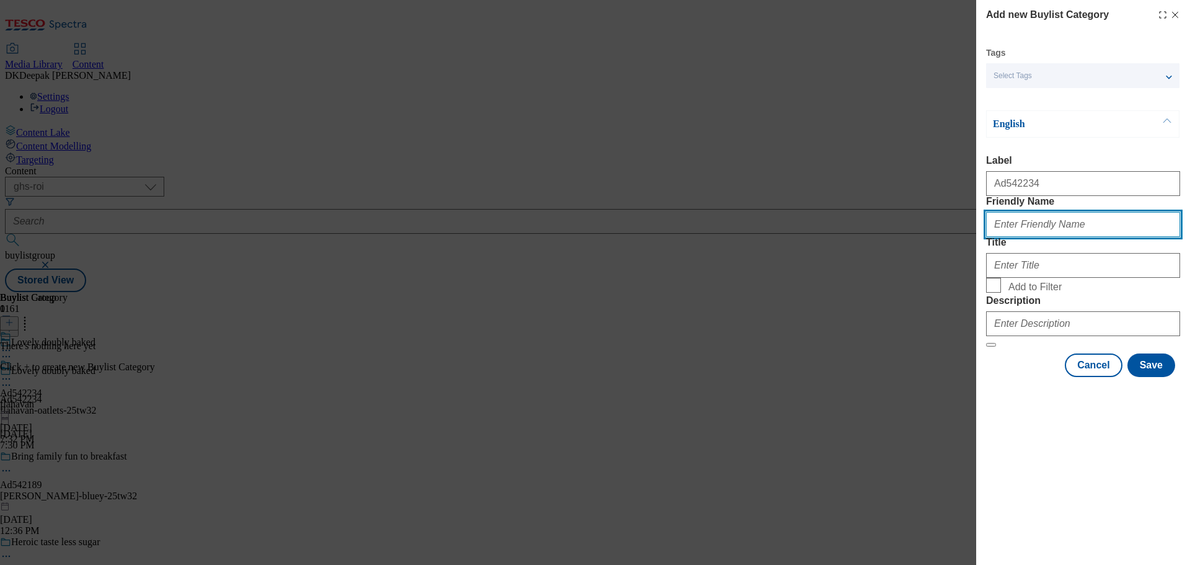
click at [1026, 237] on input "Friendly Name" at bounding box center [1083, 224] width 194 height 25
paste input "flahavan-oatlets"
type input "flahavan-oatlets"
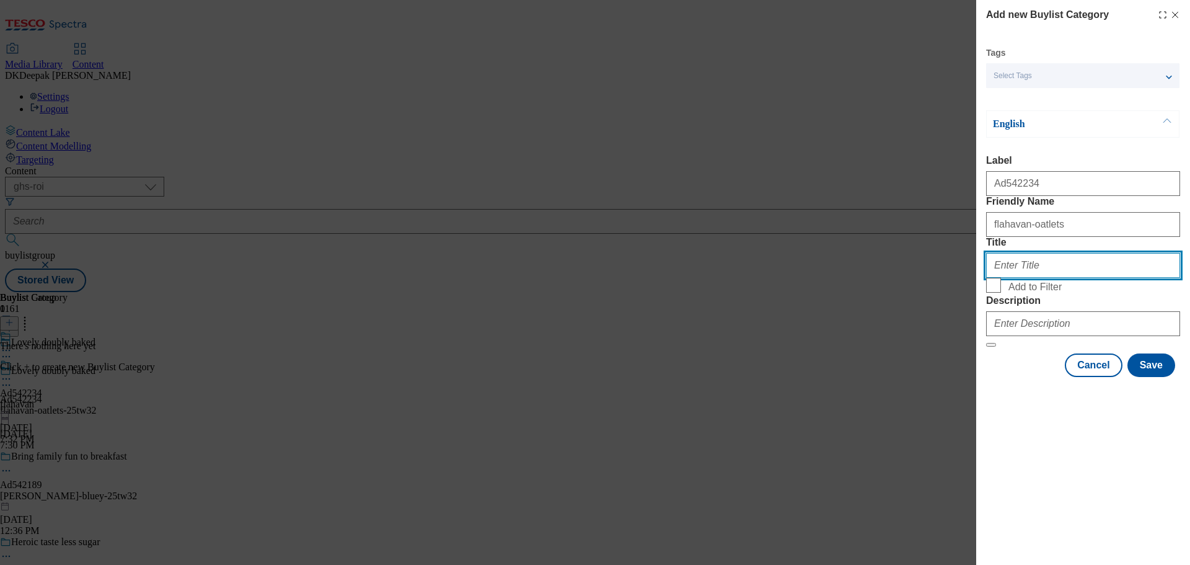
click at [1034, 278] on input "Title" at bounding box center [1083, 265] width 194 height 25
paste input "E. Flahavan & Sons Limited ROI"
type input "E. Flahavan & Sons Limited ROI"
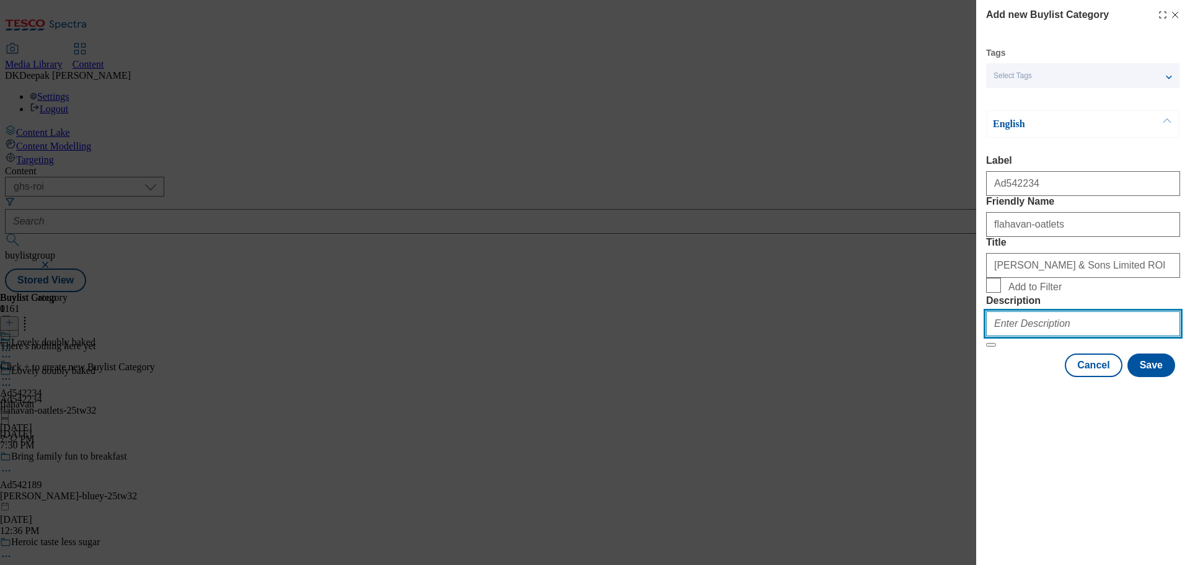
click at [1055, 336] on input "Description" at bounding box center [1083, 323] width 194 height 25
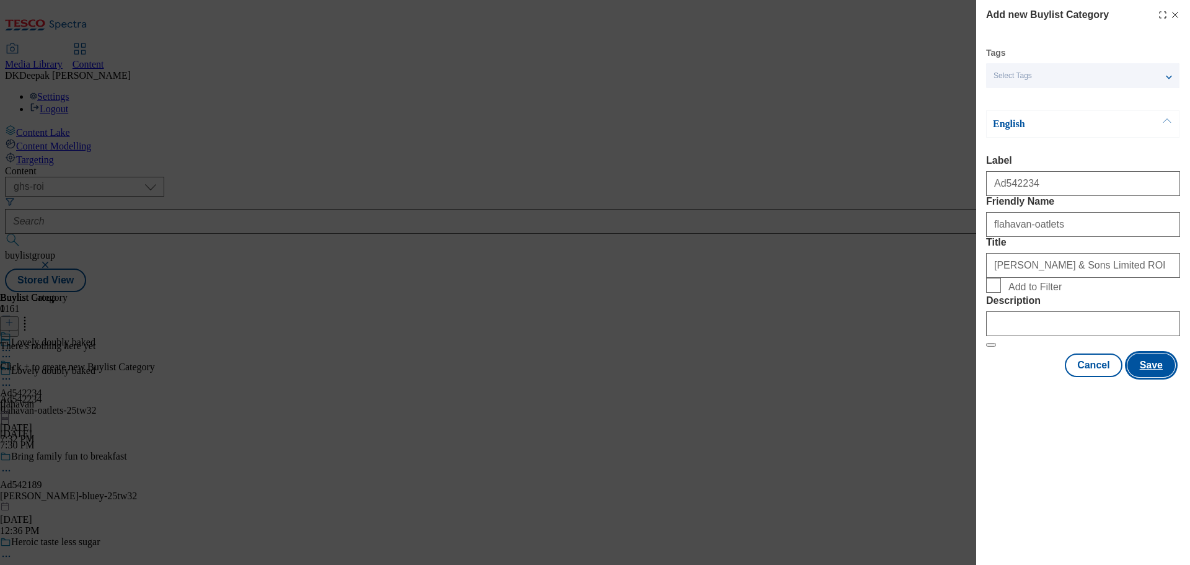
click at [1156, 377] on button "Save" at bounding box center [1151, 365] width 48 height 24
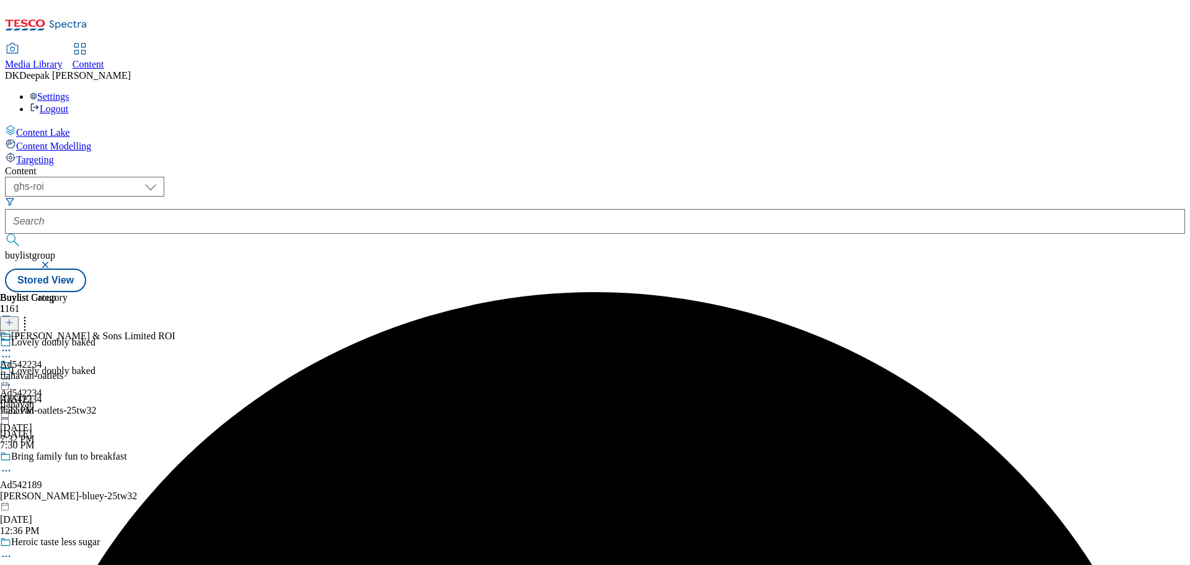
click at [175, 370] on div "flahavan-oatlets" at bounding box center [87, 375] width 175 height 11
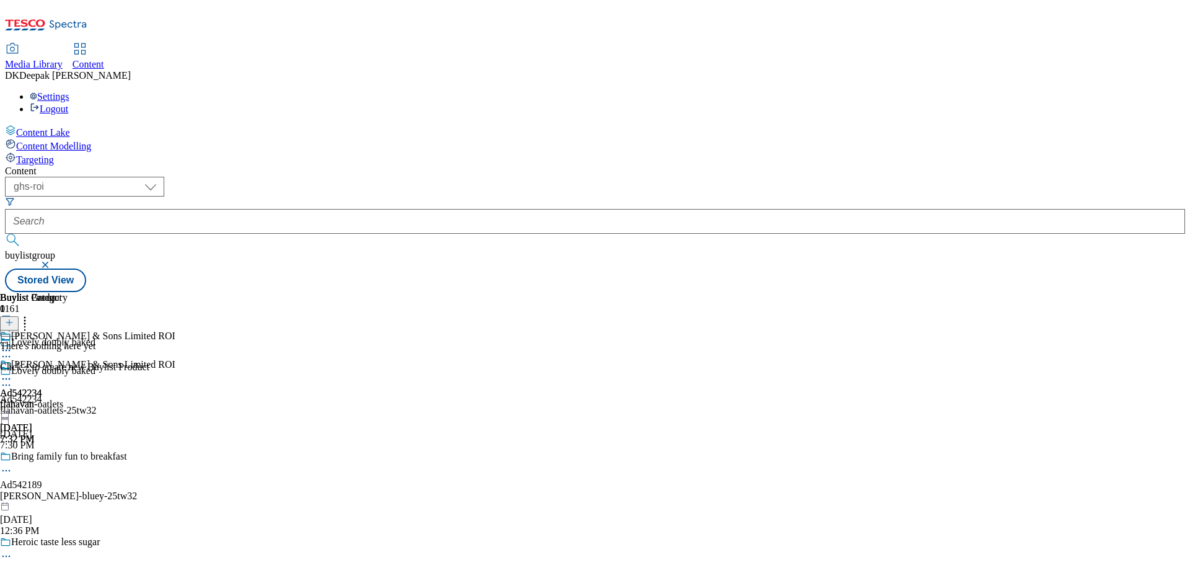
click at [14, 318] on icon at bounding box center [9, 322] width 9 height 9
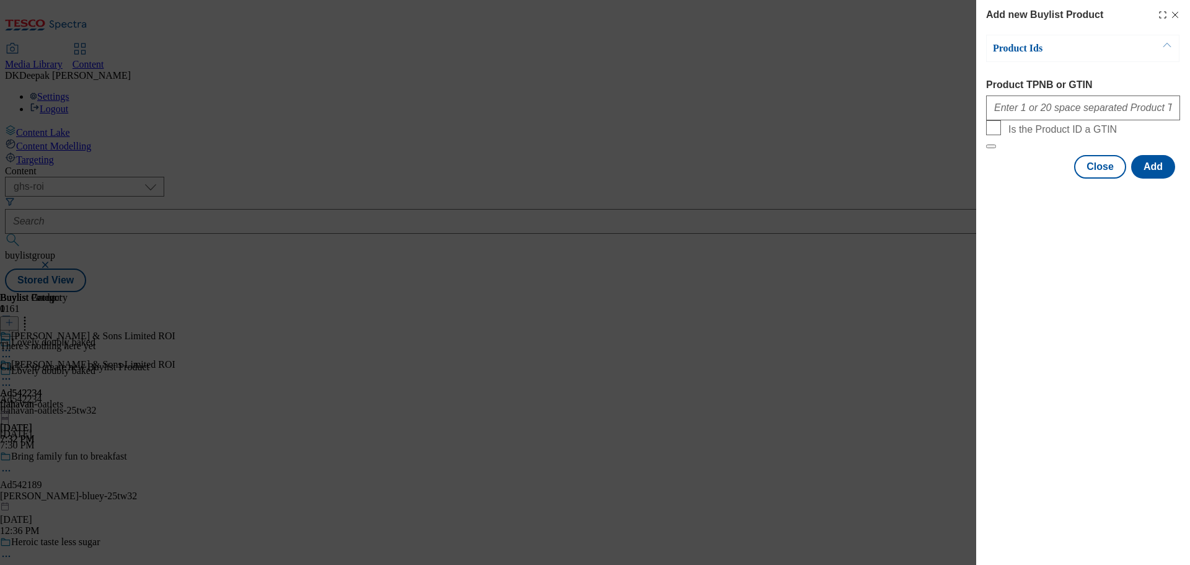
click at [1050, 92] on div "Product TPNB or GTIN" at bounding box center [1083, 99] width 194 height 41
click at [1047, 106] on input "Product TPNB or GTIN" at bounding box center [1083, 107] width 194 height 25
paste input "55270252, 55270252, 55270252, 55270252"
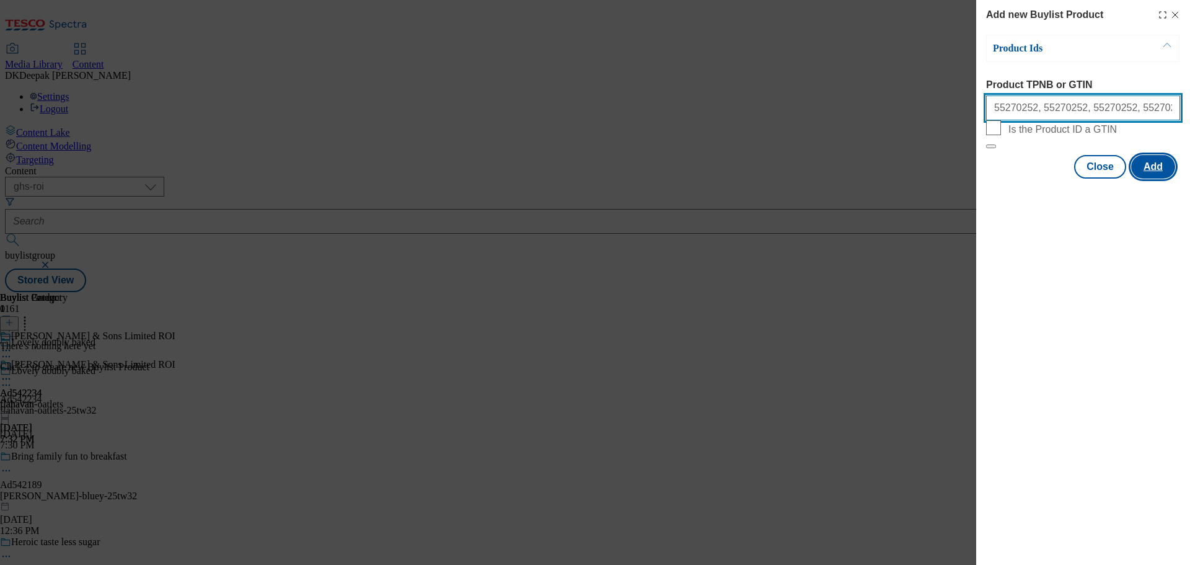
type input "55270252, 55270252, 55270252, 55270252"
click at [1162, 178] on button "Add" at bounding box center [1153, 167] width 44 height 24
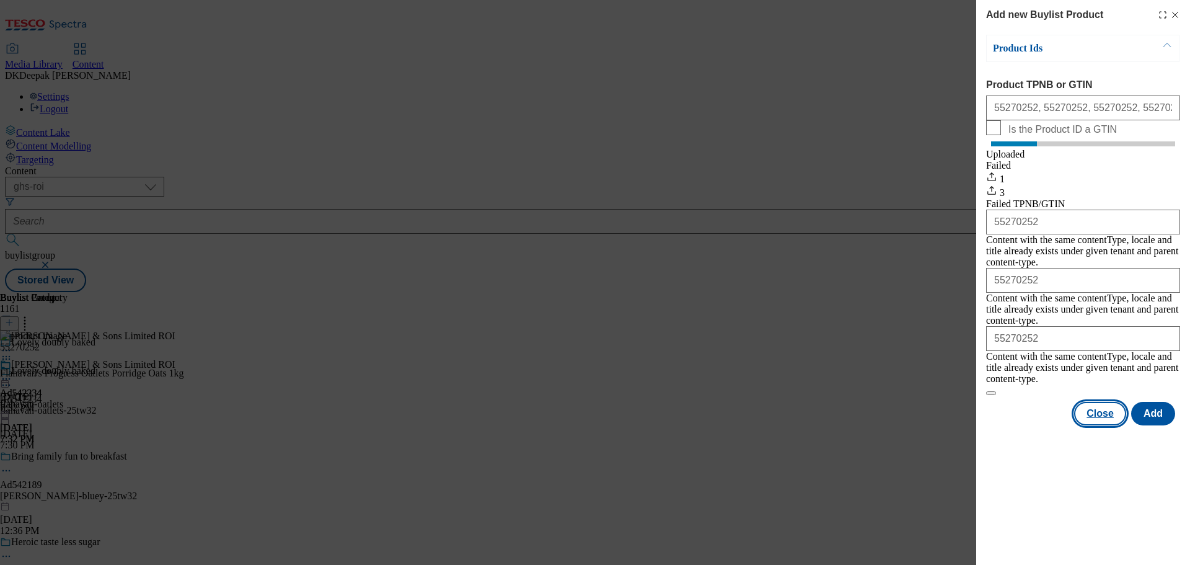
click at [1093, 404] on button "Close" at bounding box center [1100, 414] width 52 height 24
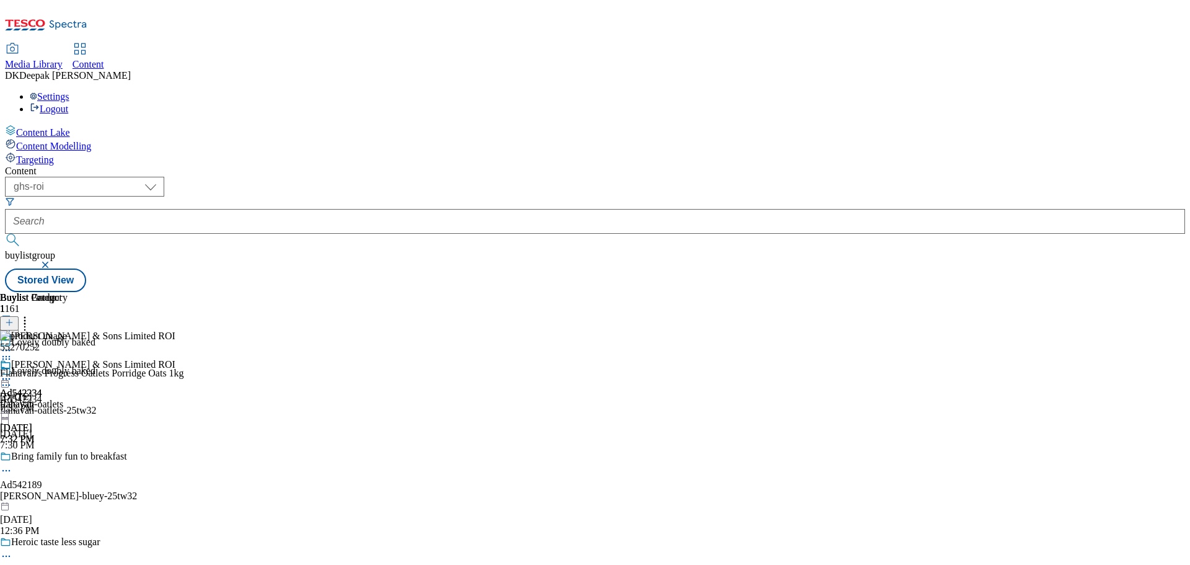
click at [12, 372] on icon at bounding box center [6, 378] width 12 height 12
click at [68, 457] on span "Preview" at bounding box center [52, 461] width 29 height 9
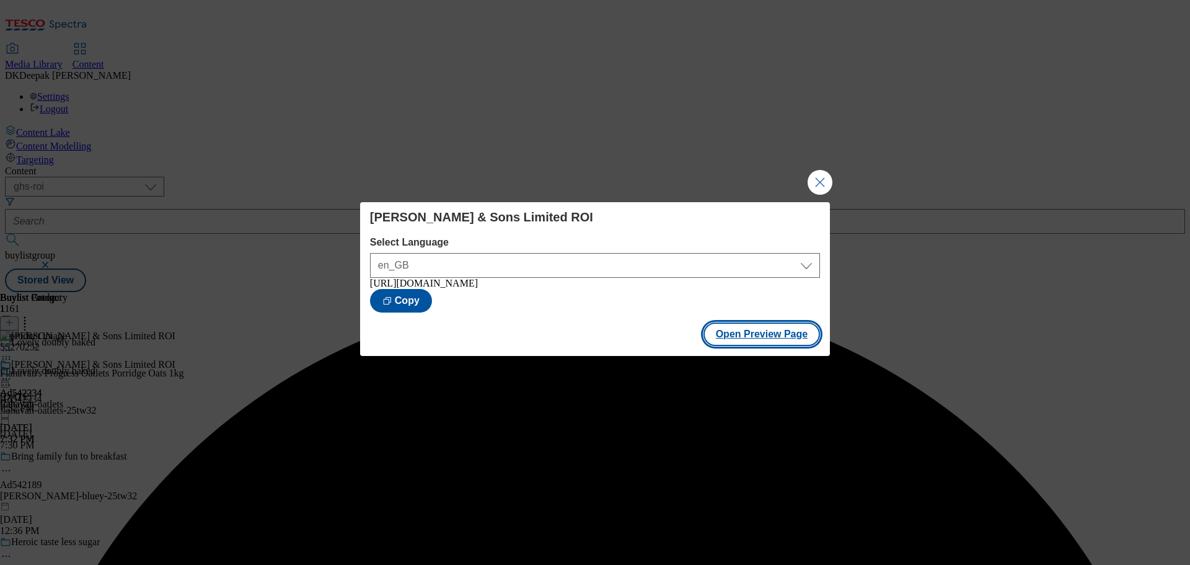
click at [744, 345] on button "Open Preview Page" at bounding box center [761, 334] width 117 height 24
click at [772, 338] on button "Open Preview Page" at bounding box center [761, 334] width 117 height 24
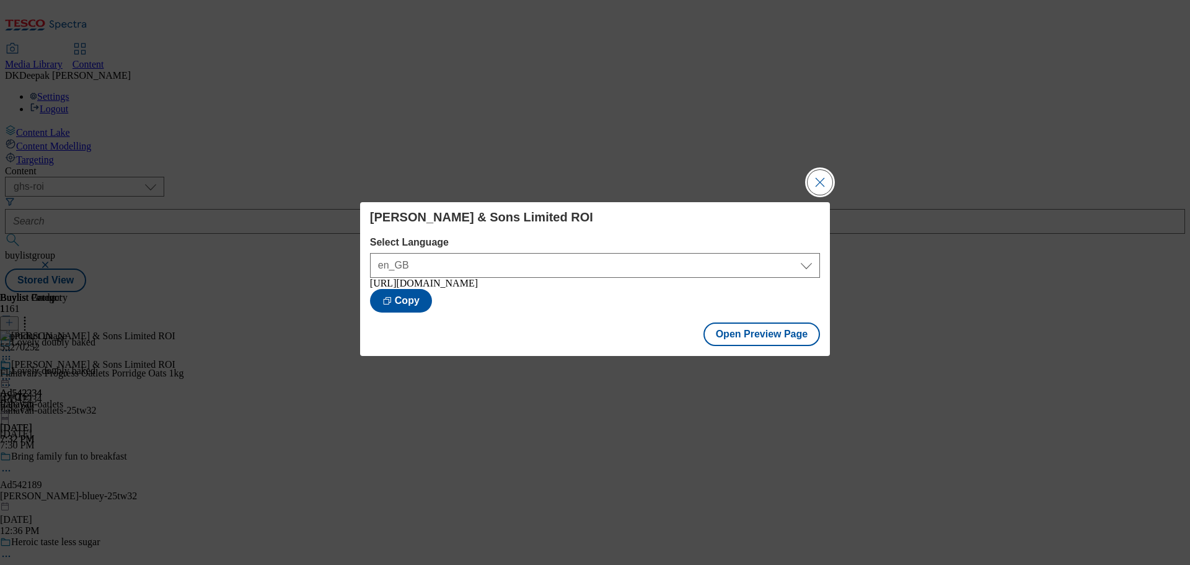
click at [823, 175] on button "Close Modal" at bounding box center [820, 182] width 25 height 25
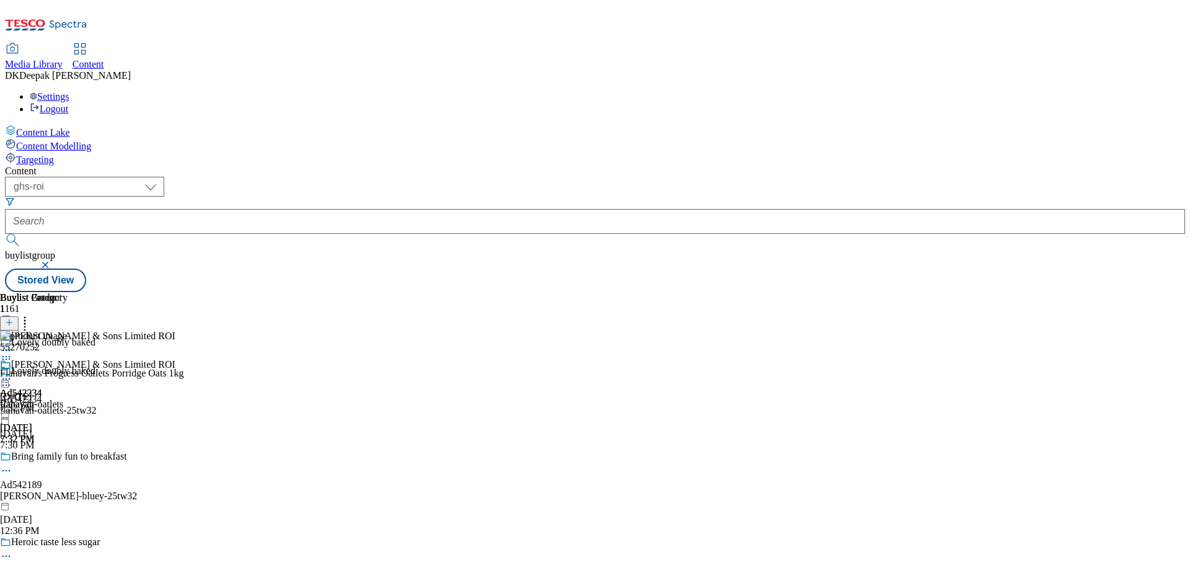
click at [12, 372] on icon at bounding box center [6, 378] width 12 height 12
click at [53, 400] on span "Edit" at bounding box center [45, 404] width 14 height 9
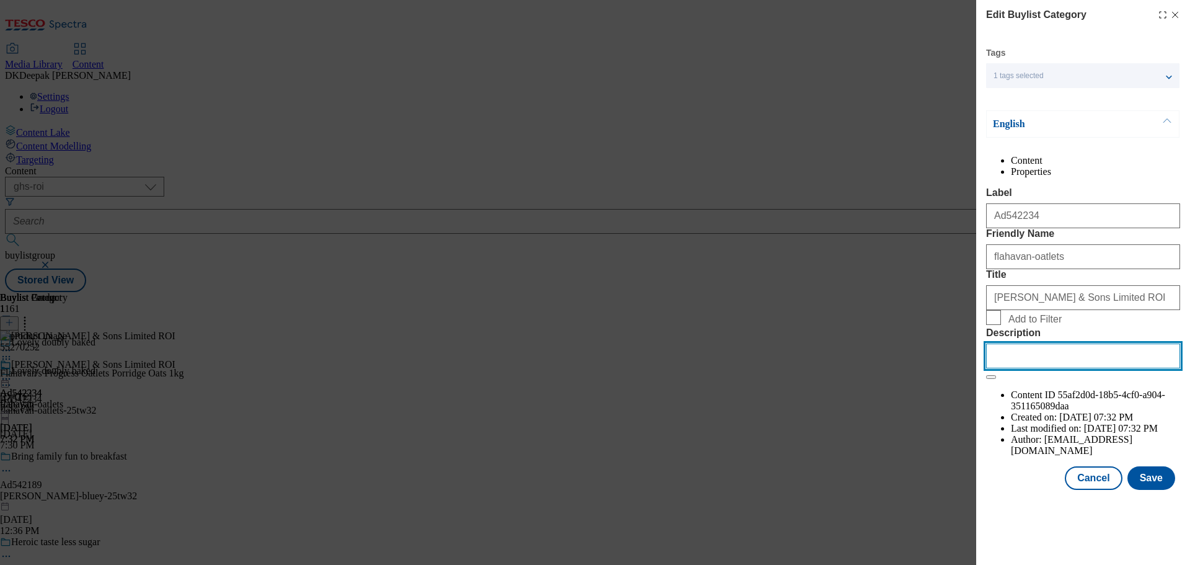
click at [1045, 368] on input "Description" at bounding box center [1083, 355] width 194 height 25
paste input "Flahavans Progress Oats 1Kg"
type input "Flahavans Progress Oats 1Kg"
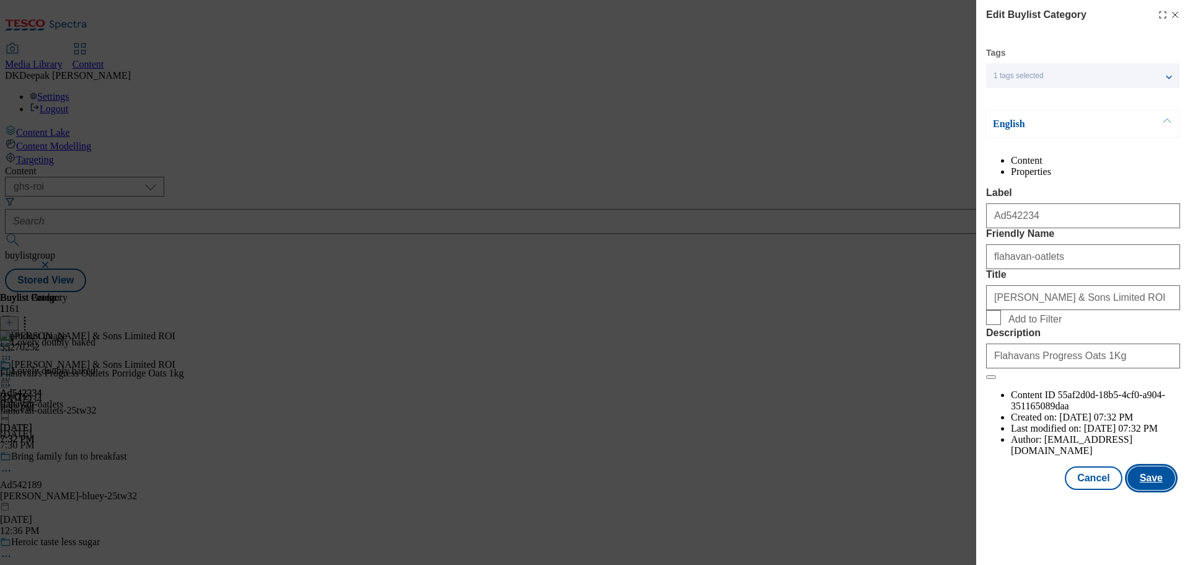
click at [1147, 490] on button "Save" at bounding box center [1151, 478] width 48 height 24
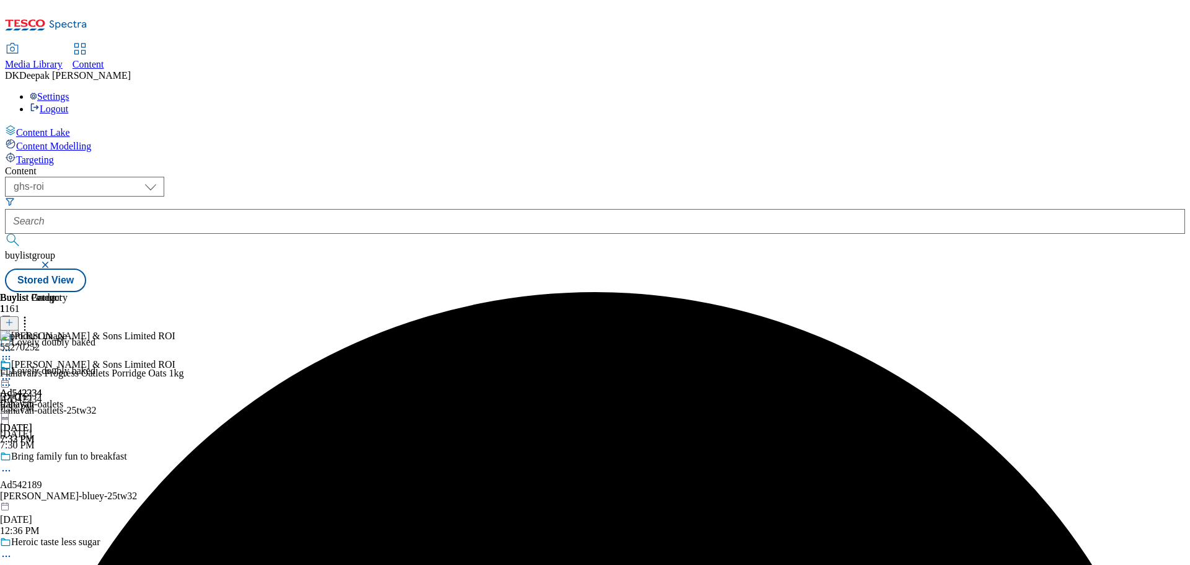
click at [12, 372] on icon at bounding box center [6, 378] width 12 height 12
click at [58, 397] on button "Edit" at bounding box center [41, 404] width 33 height 14
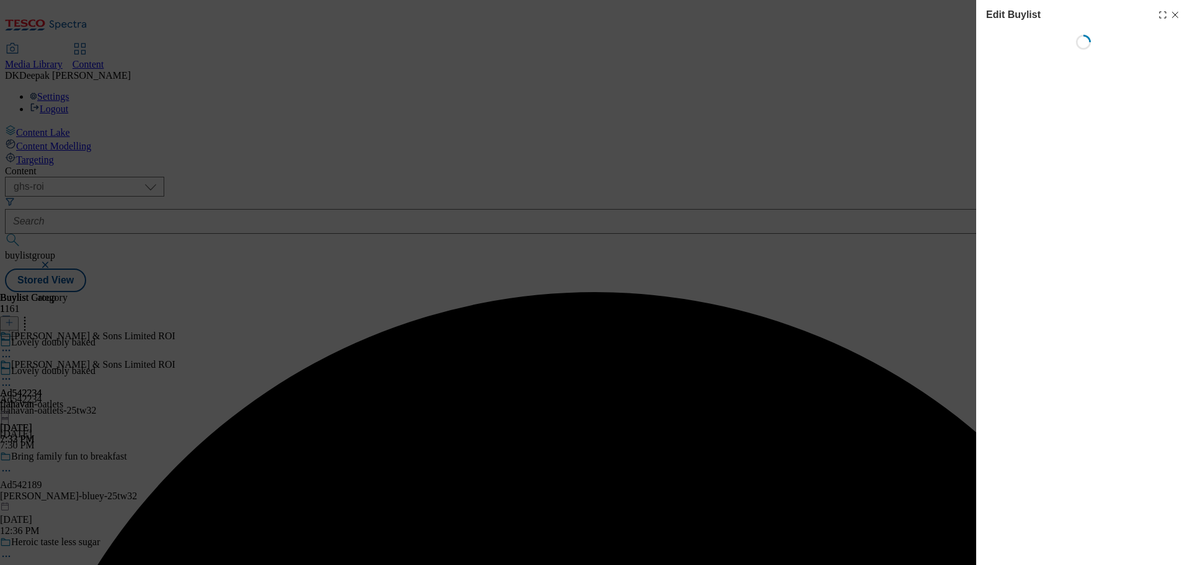
select select "tactical"
select select "supplier funded short term 1-3 weeks"
select select "dunnhumby"
select select "Banner"
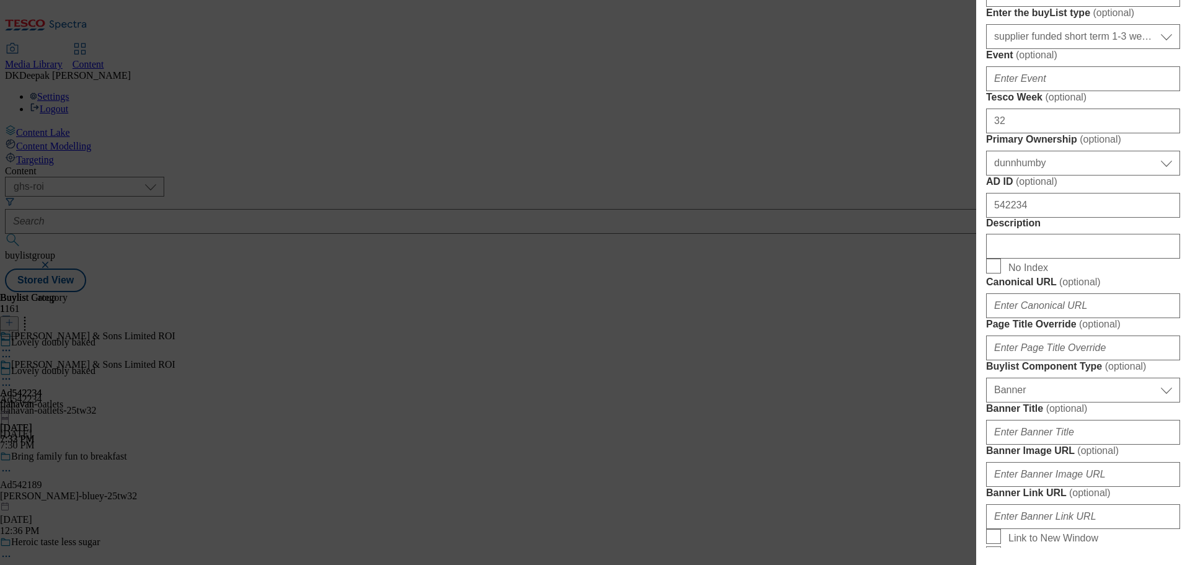
scroll to position [558, 0]
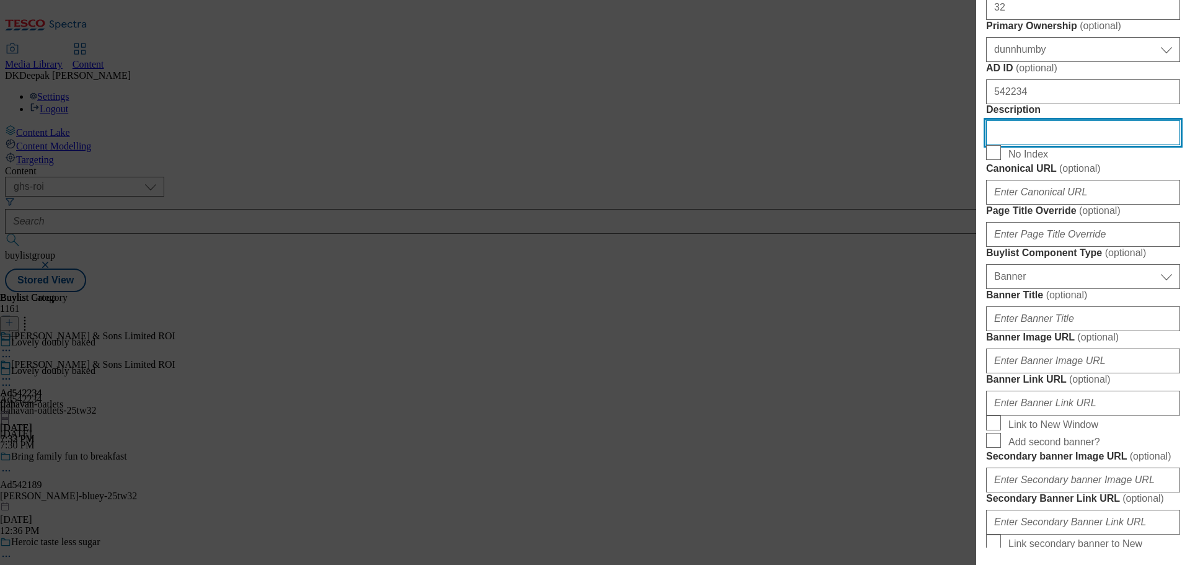
click at [1049, 145] on input "Description" at bounding box center [1083, 132] width 194 height 25
click at [1048, 145] on input "Description" at bounding box center [1083, 132] width 194 height 25
paste input "Flahavans Progress Oats 1Kg"
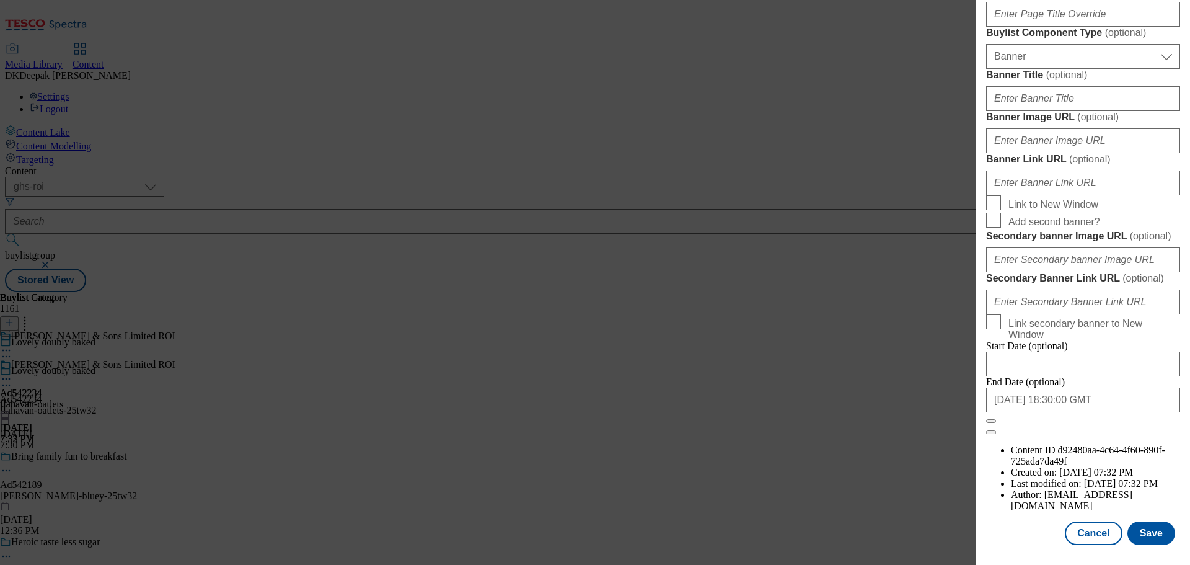
scroll to position [1238, 0]
type input "Flahavans Progress Oats 1Kg"
click at [1142, 536] on button "Save" at bounding box center [1151, 533] width 48 height 24
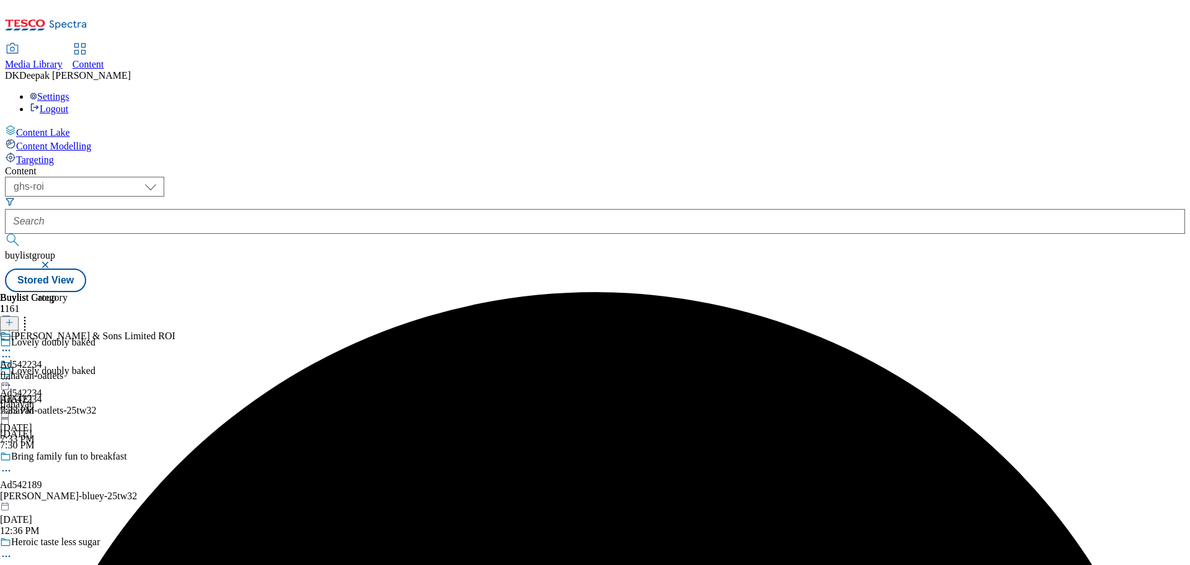
click at [12, 379] on icon at bounding box center [6, 385] width 12 height 12
click at [58, 403] on button "Edit" at bounding box center [41, 410] width 33 height 14
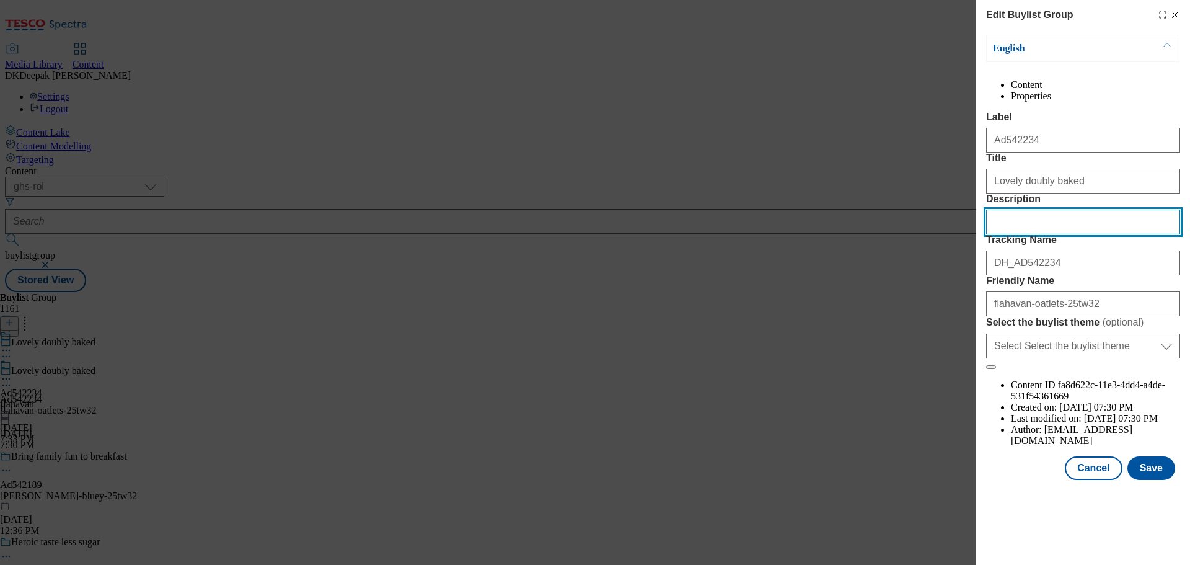
click at [1050, 234] on input "Description" at bounding box center [1083, 221] width 194 height 25
paste input "Flahavans Progress Oats 1Kg"
type input "Flahavans Progress Oats 1Kg"
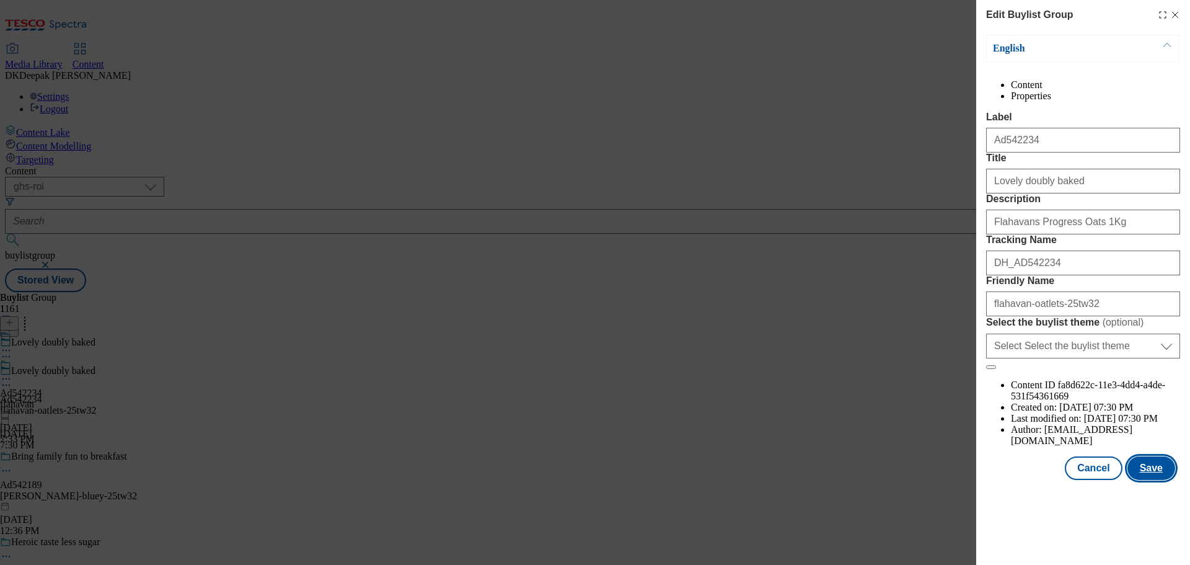
click at [1150, 480] on button "Save" at bounding box center [1151, 468] width 48 height 24
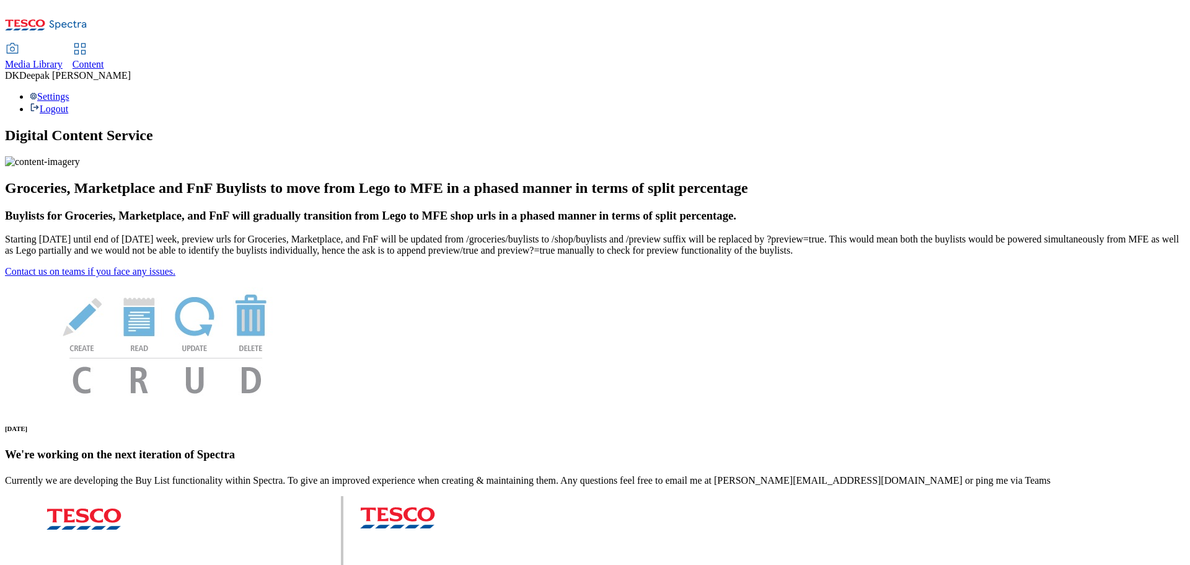
click at [104, 59] on span "Content" at bounding box center [89, 64] width 32 height 11
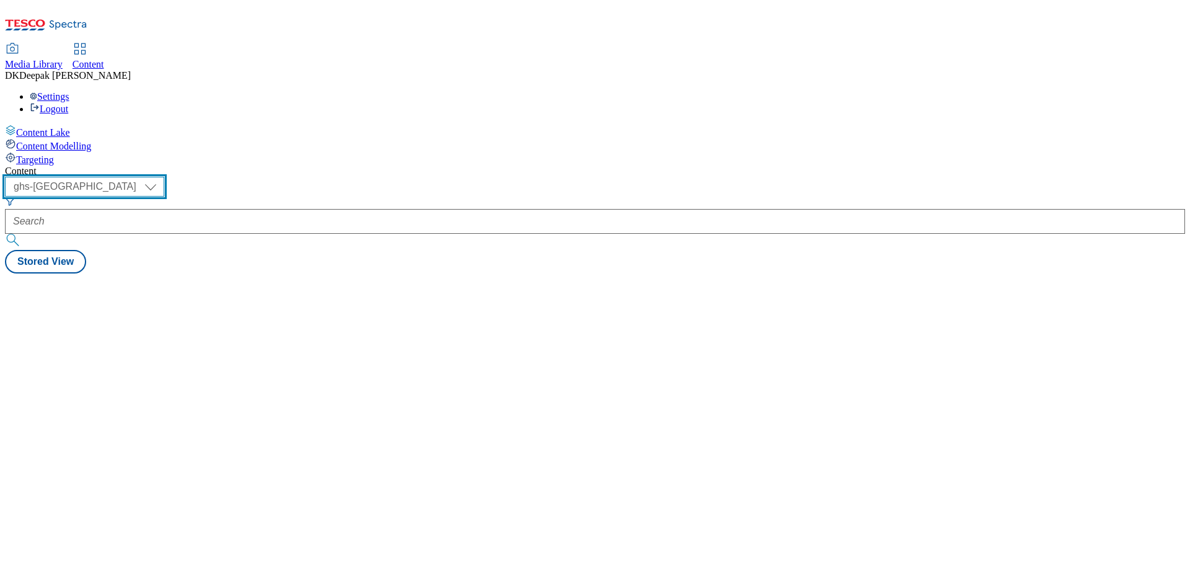
click at [164, 177] on select "ghs-roi ghs-[GEOGRAPHIC_DATA]" at bounding box center [84, 187] width 159 height 20
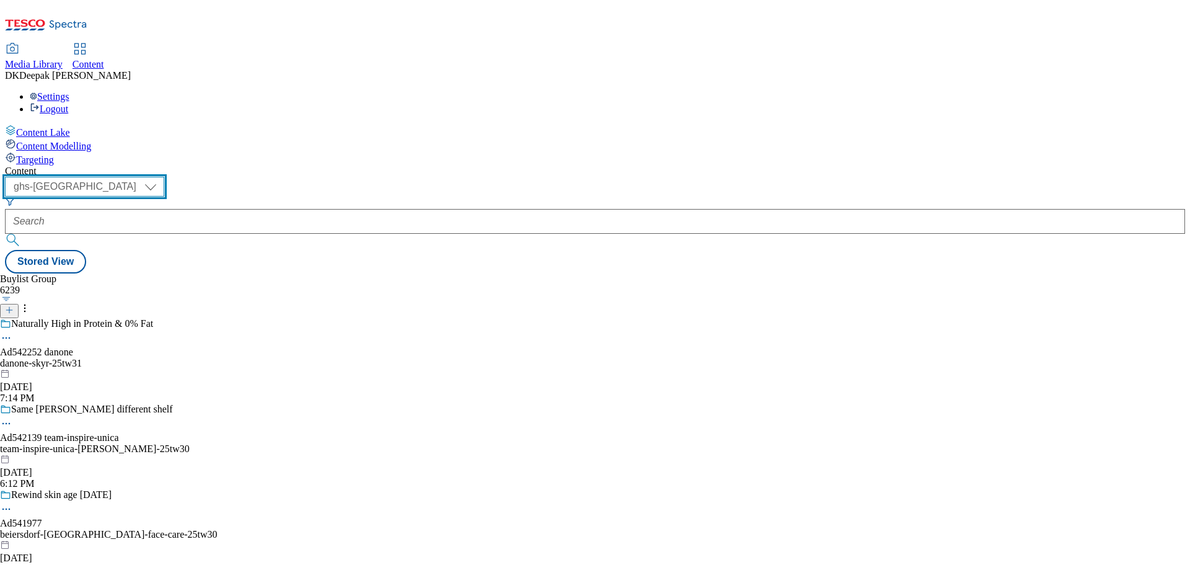
select select "ghs-roi"
click at [161, 177] on select "ghs-roi ghs-[GEOGRAPHIC_DATA]" at bounding box center [84, 187] width 159 height 20
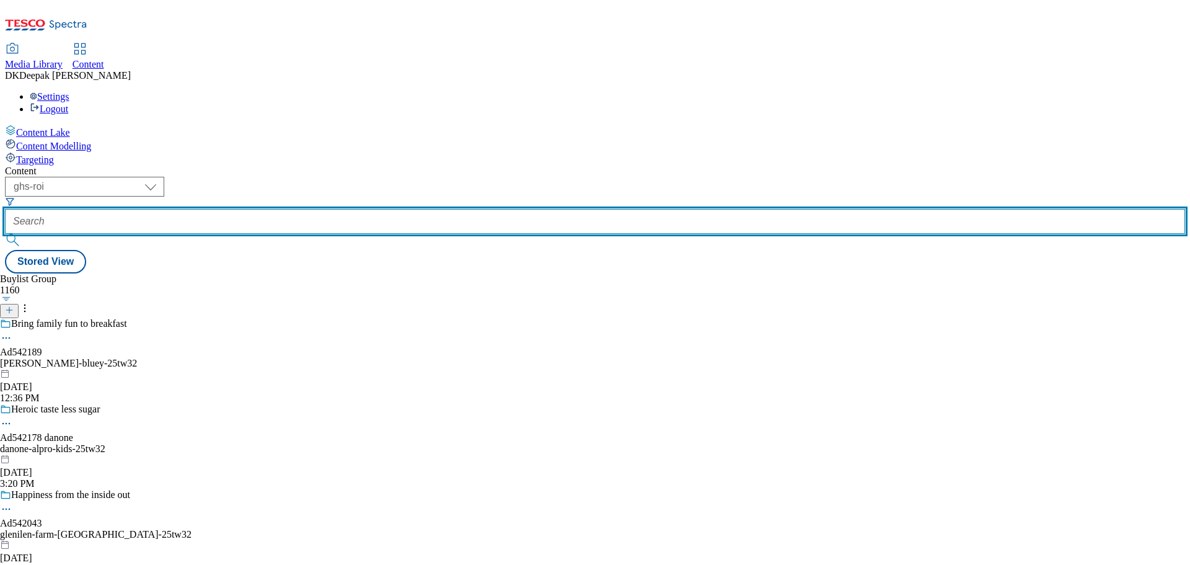
click at [322, 209] on input "text" at bounding box center [595, 221] width 1180 height 25
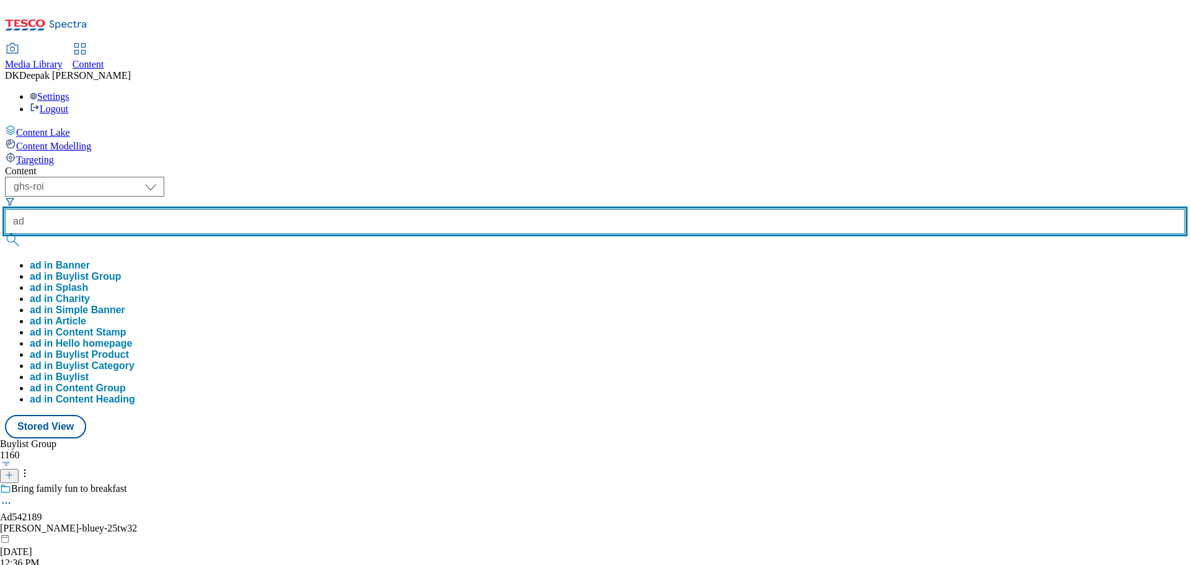
paste input "538115"
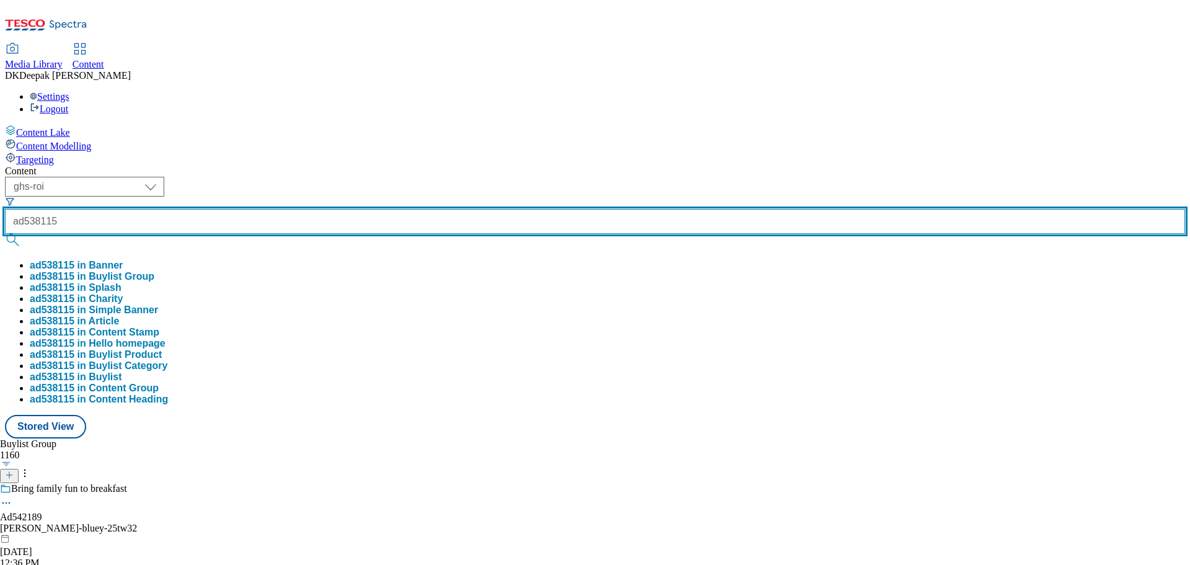
type input "ad538115"
click at [5, 234] on button "submit" at bounding box center [13, 240] width 17 height 12
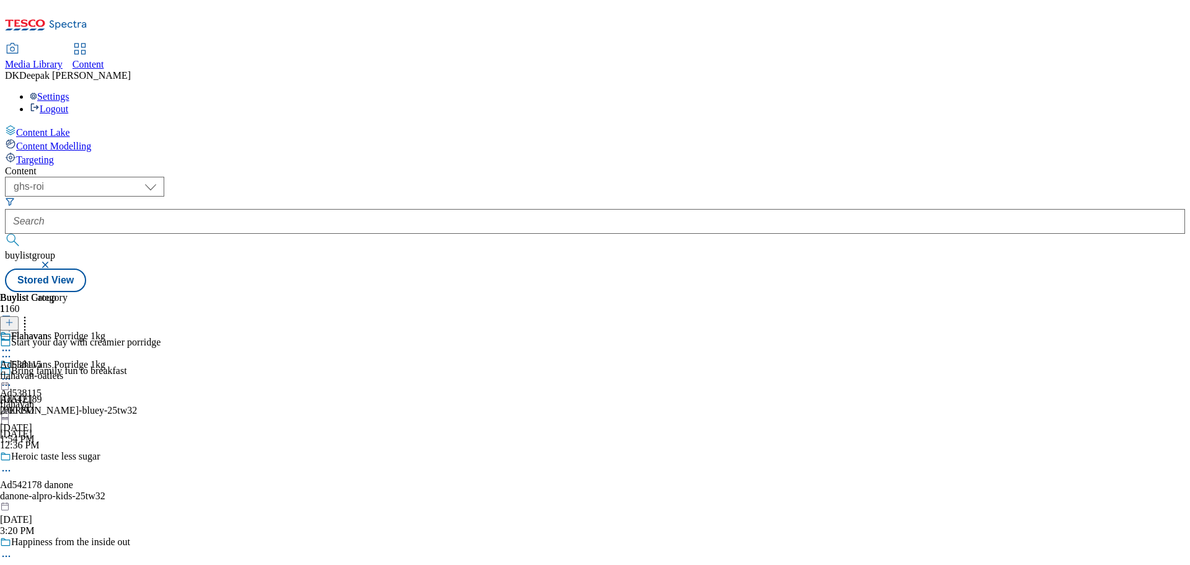
click at [12, 350] on icon at bounding box center [6, 356] width 12 height 12
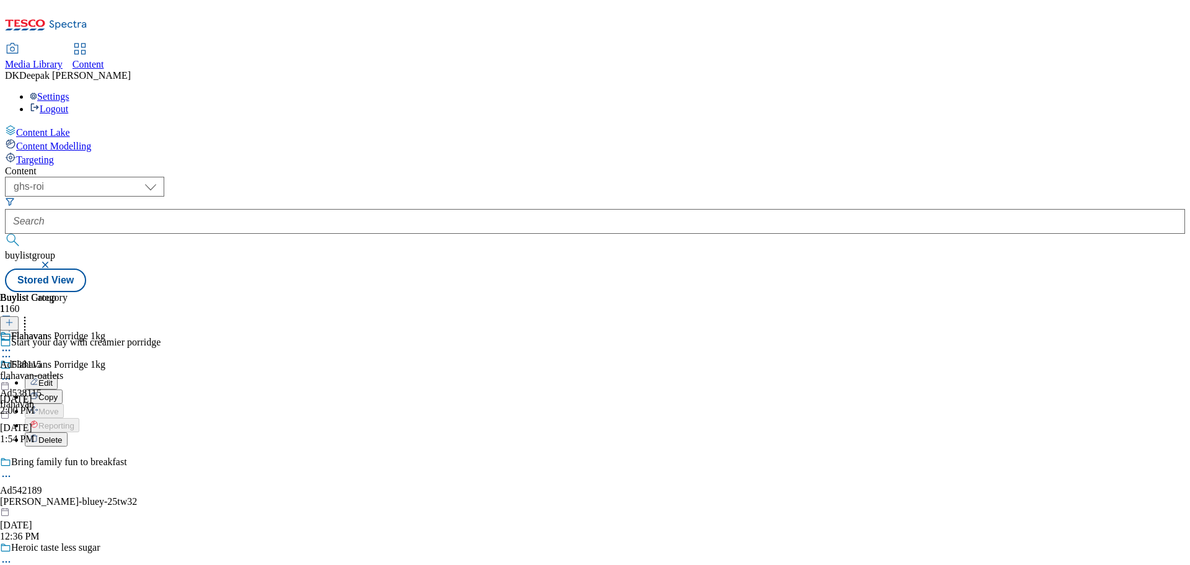
click at [191, 375] on li "Edit" at bounding box center [108, 382] width 167 height 14
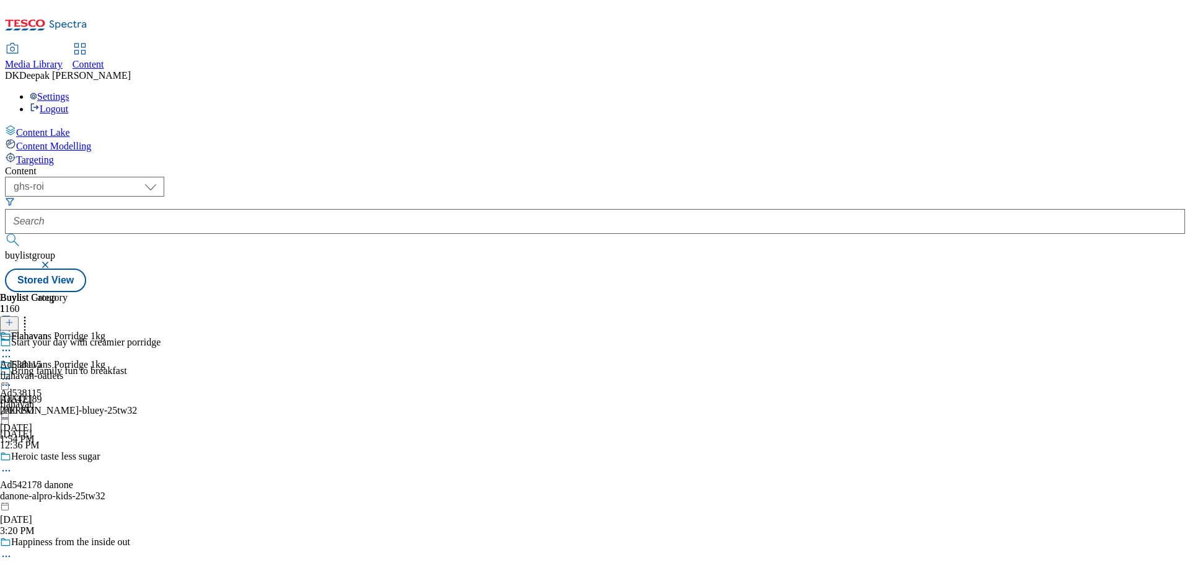
click at [12, 350] on icon at bounding box center [6, 356] width 12 height 12
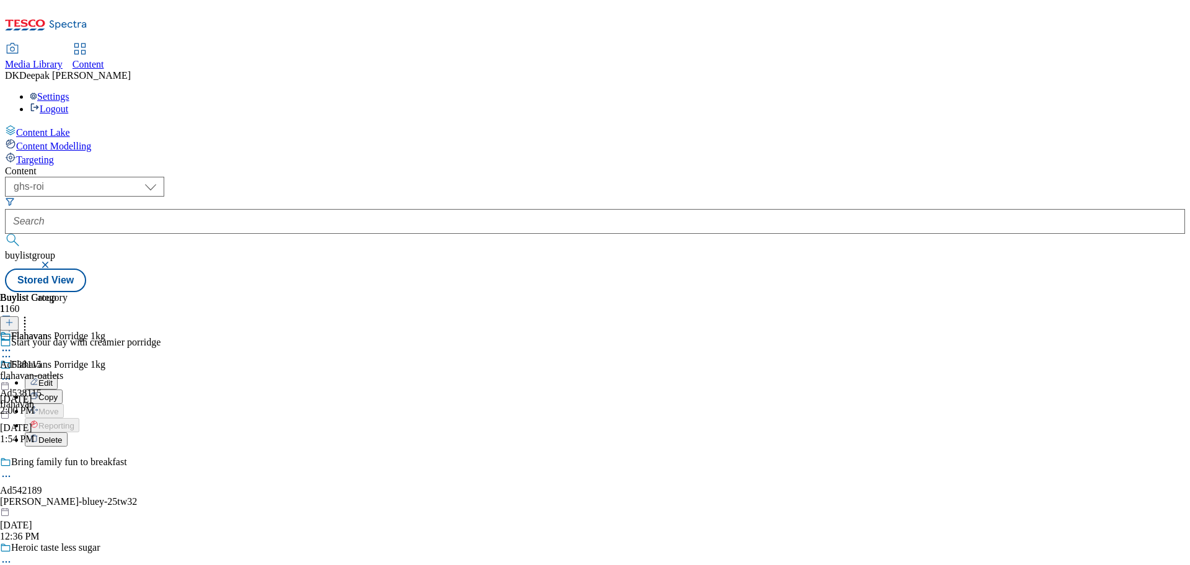
click at [58, 375] on button "Edit" at bounding box center [41, 382] width 33 height 14
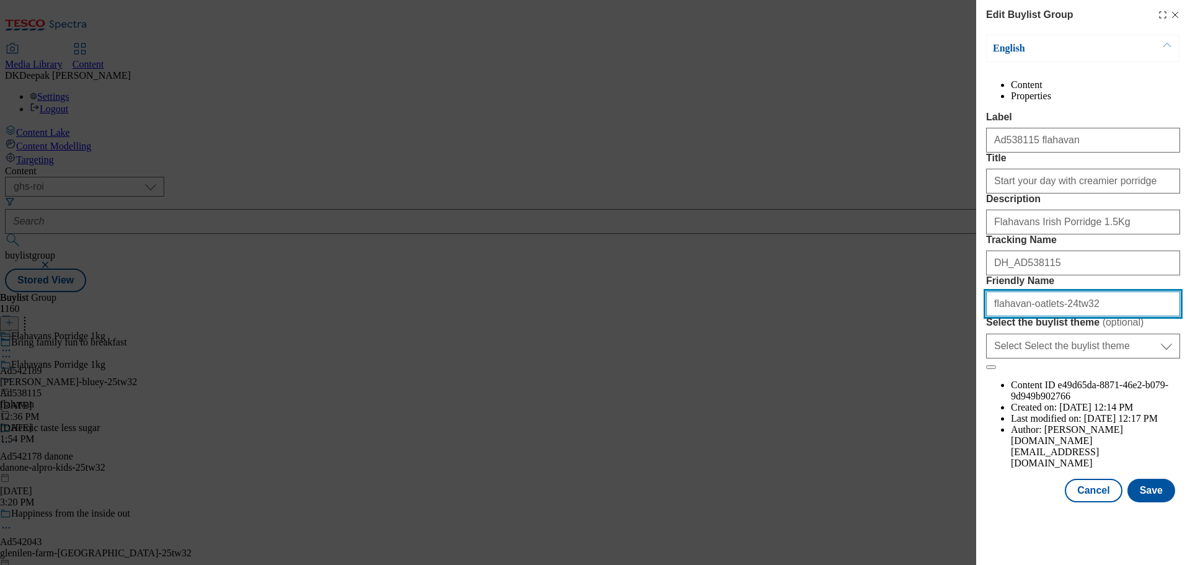
drag, startPoint x: 1073, startPoint y: 416, endPoint x: 956, endPoint y: 422, distance: 117.3
click at [956, 422] on div "Edit Buylist Group English Content Properties Label Ad538115 flahavan Title Sta…" at bounding box center [595, 282] width 1190 height 565
